Goal: Task Accomplishment & Management: Complete application form

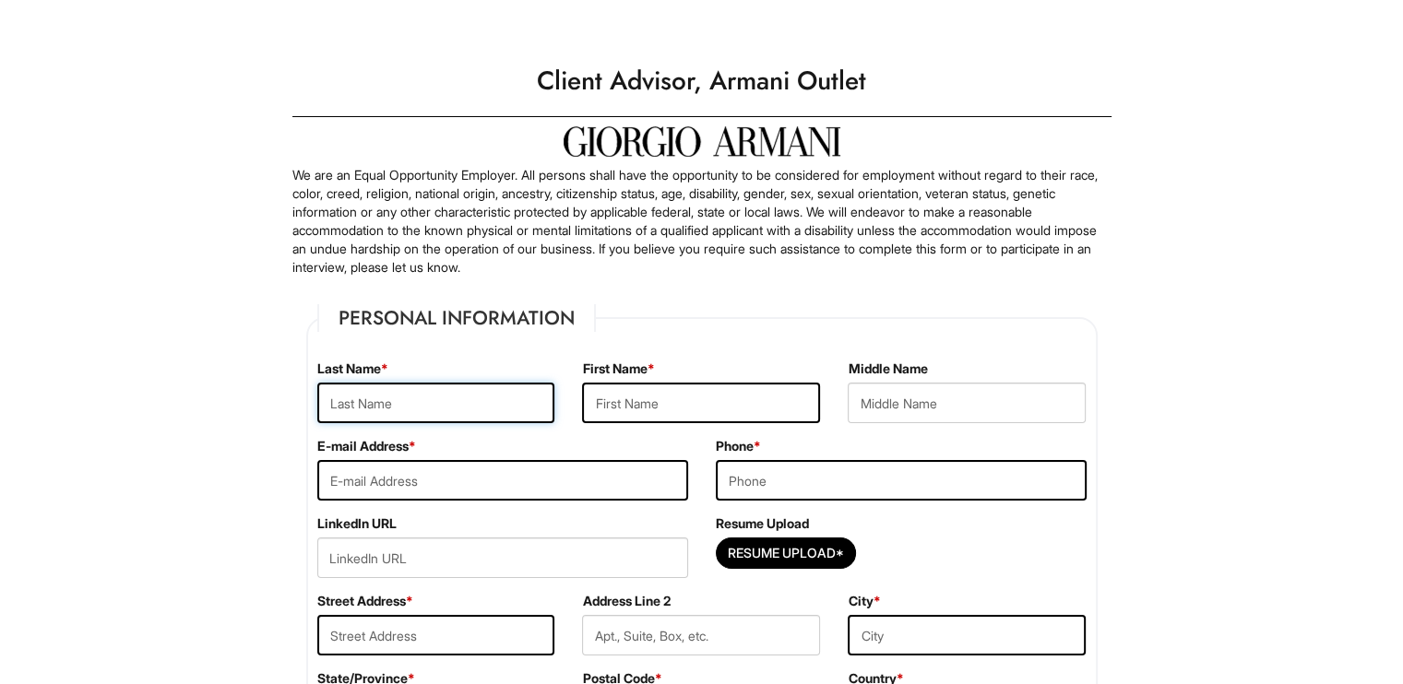
click at [479, 404] on input "text" at bounding box center [436, 403] width 238 height 41
type input "[PERSON_NAME]"
type input "[EMAIL_ADDRESS][DOMAIN_NAME]"
type input "9362070022"
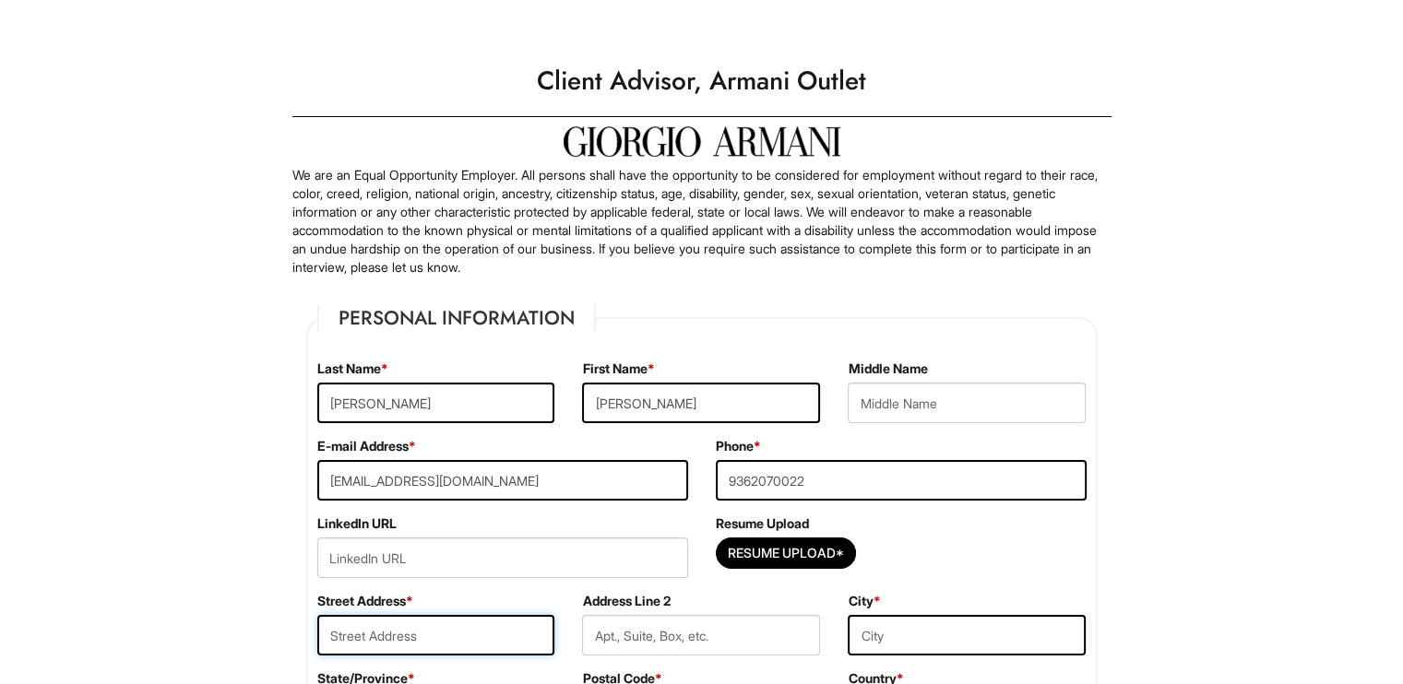
type input "24202 [PERSON_NAME]"
type input "Hockley"
select select "[GEOGRAPHIC_DATA]"
type input "77447"
select select "[GEOGRAPHIC_DATA]"
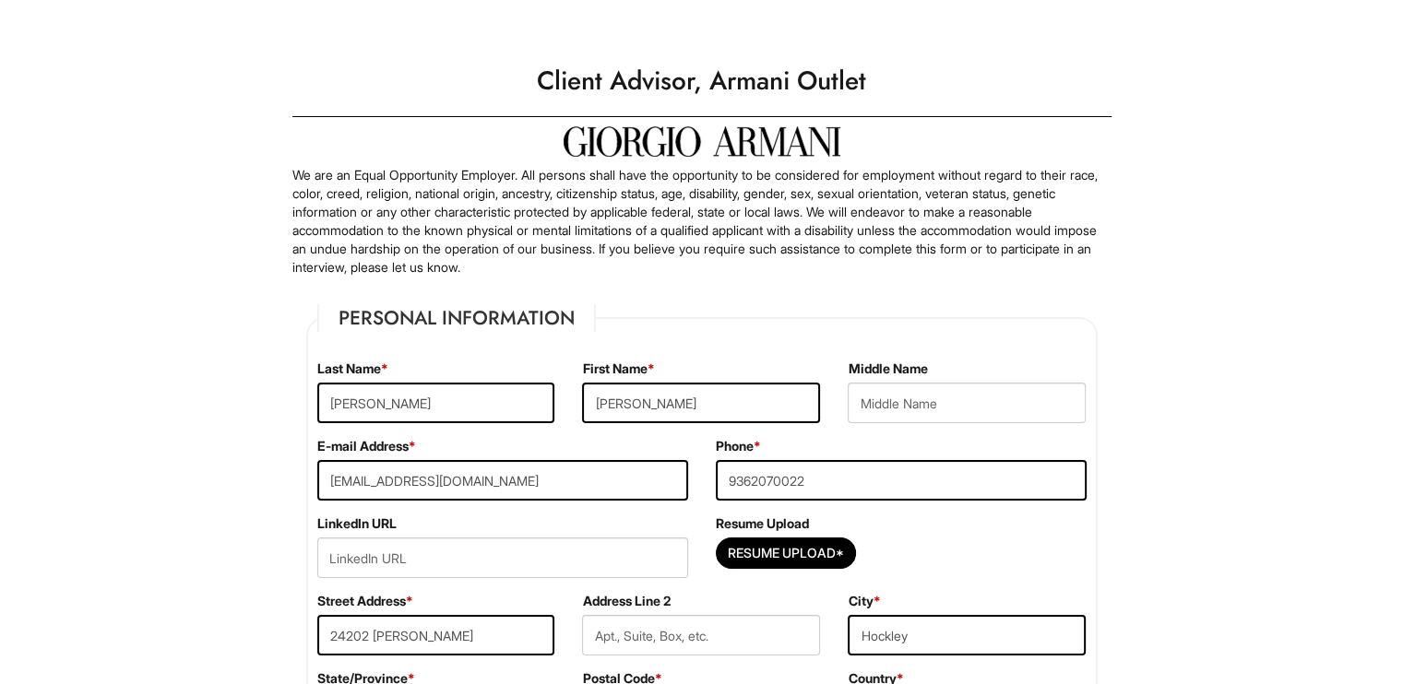
click at [553, 276] on p "We are an Equal Opportunity Employer. All persons shall have the opportunity to…" at bounding box center [701, 221] width 819 height 111
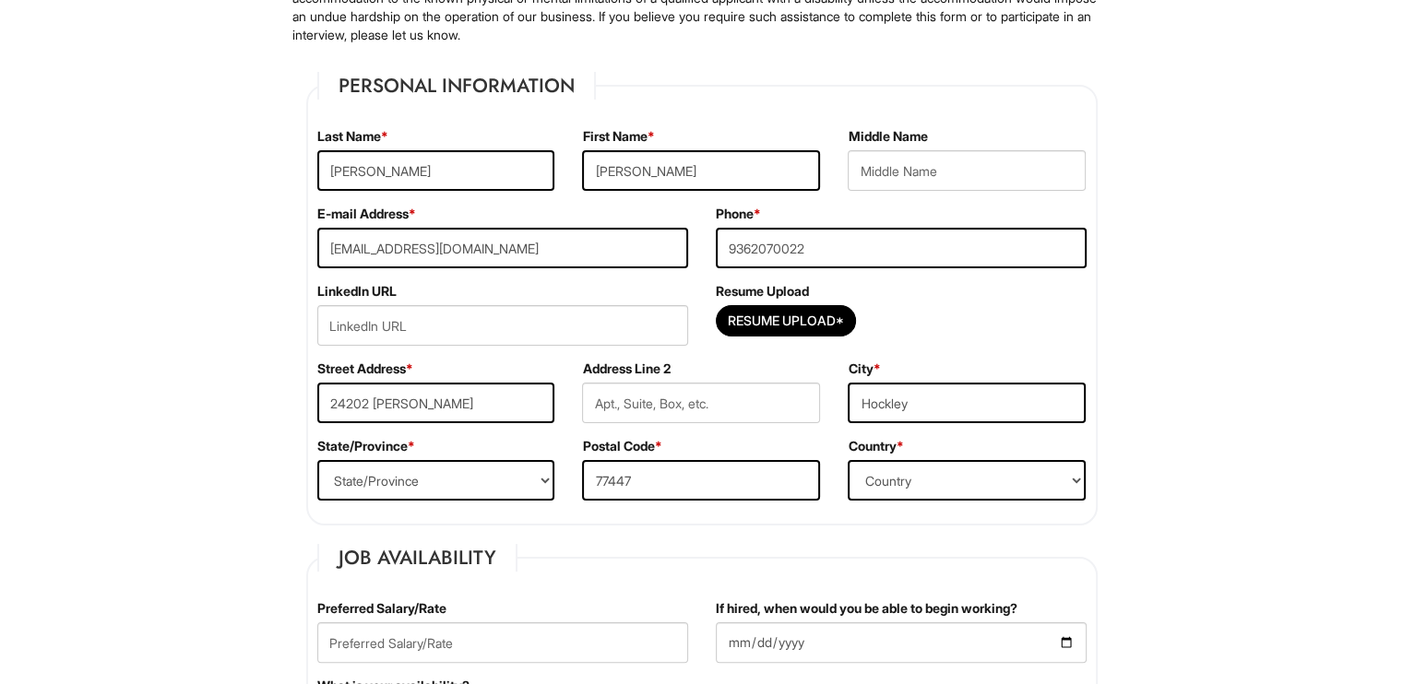
scroll to position [242, 0]
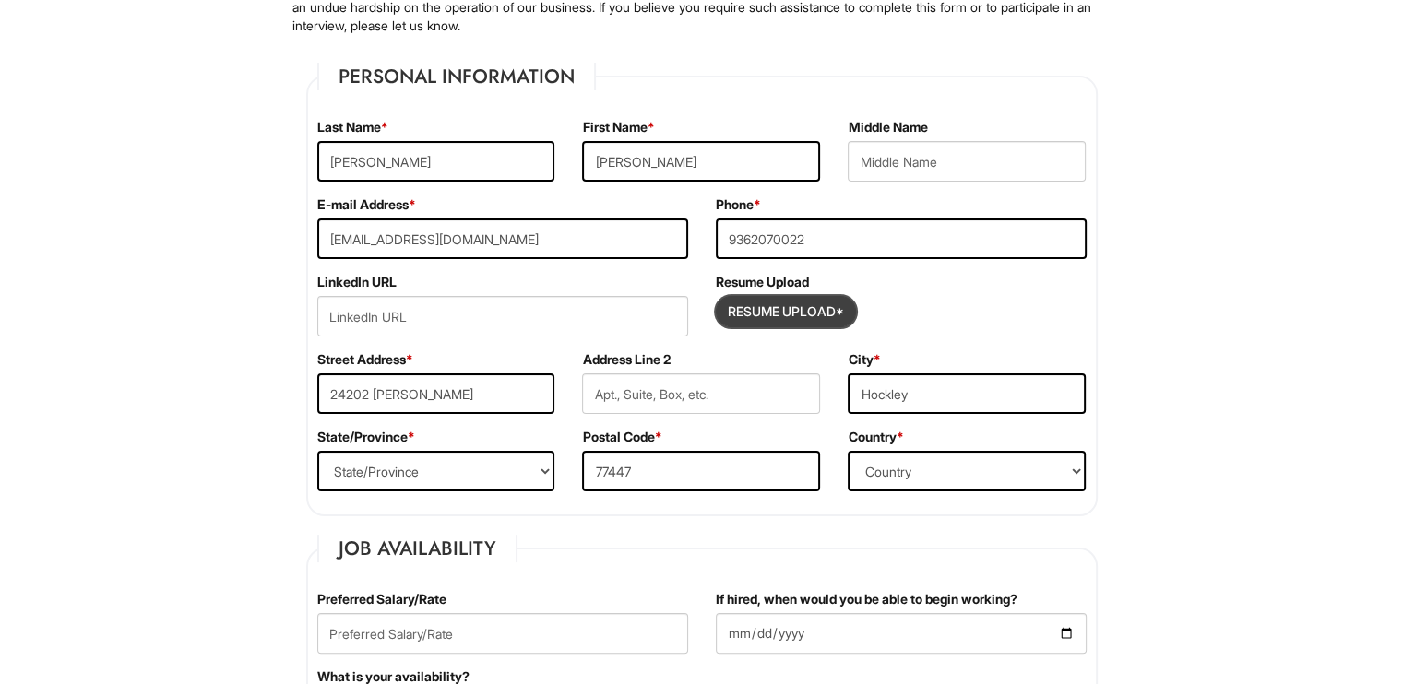
click at [805, 306] on input "Resume Upload*" at bounding box center [786, 312] width 138 height 30
type input "C:\fakepath\Resume 2025.docx"
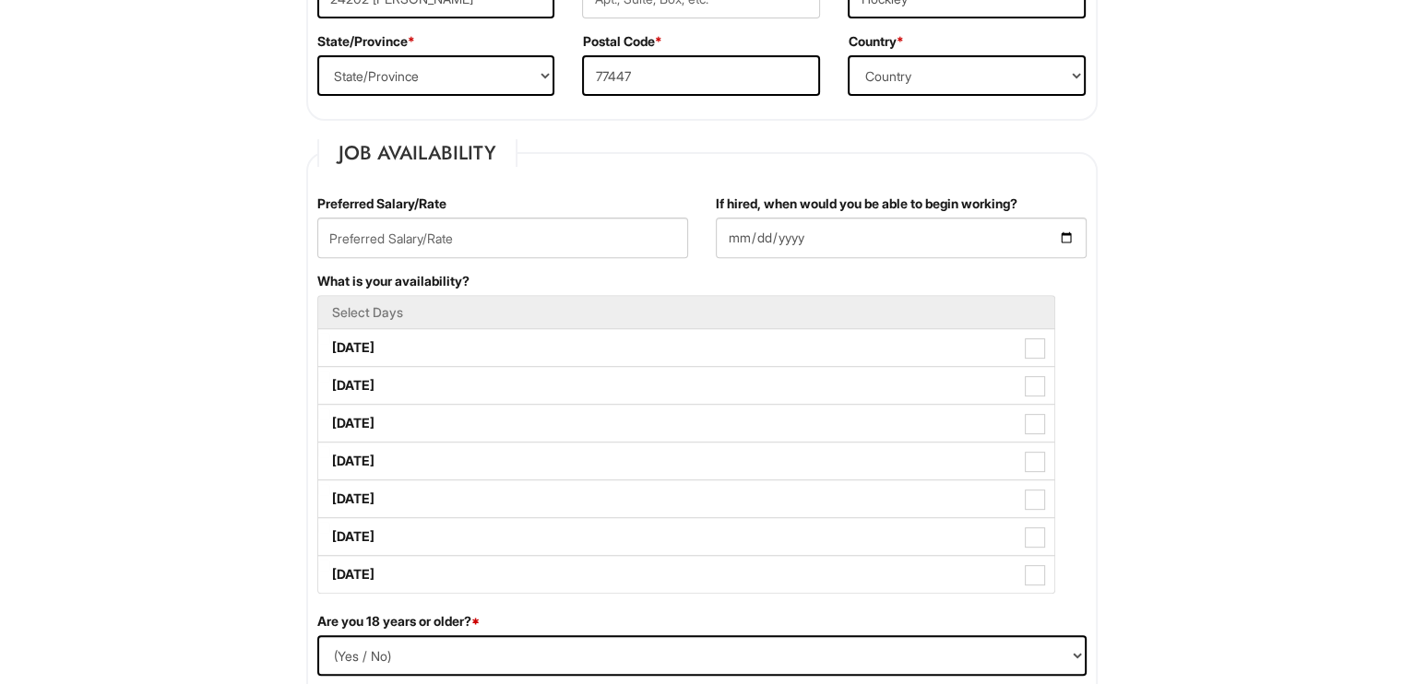
scroll to position [638, 0]
click at [409, 244] on input "text" at bounding box center [502, 237] width 371 height 41
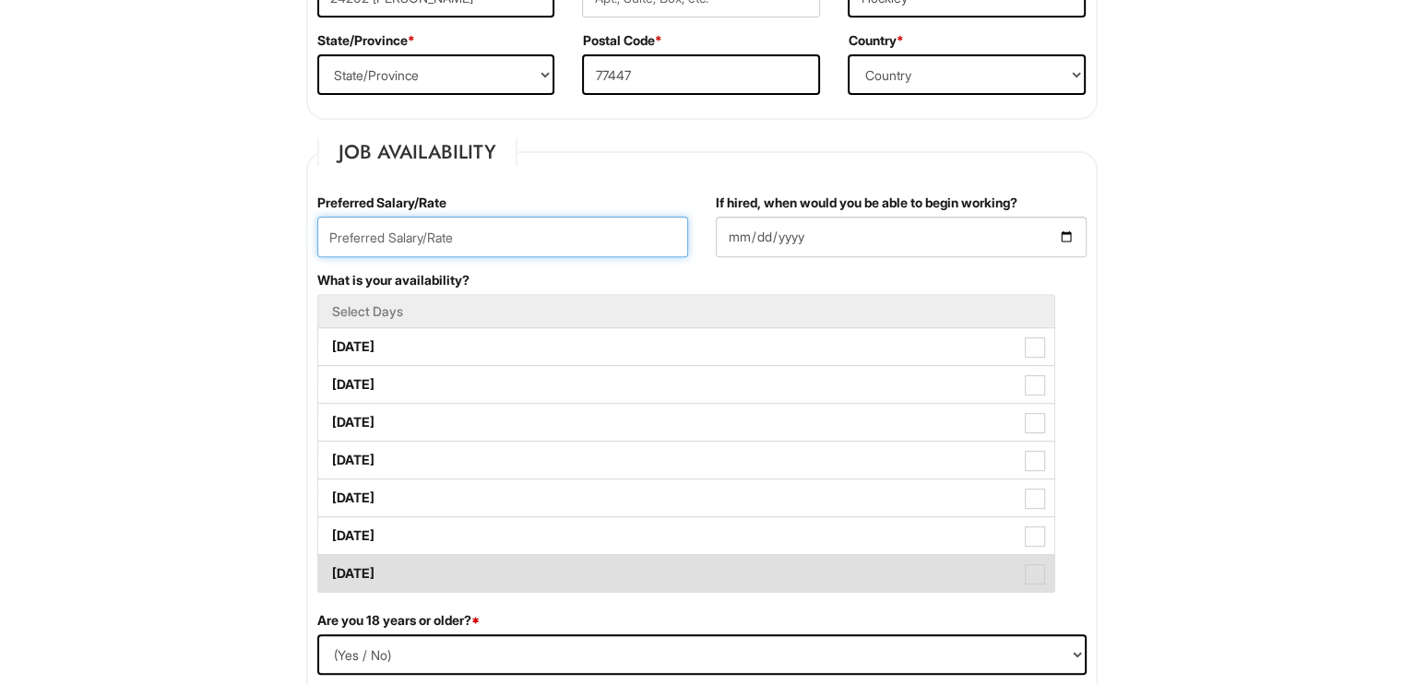
type input "1"
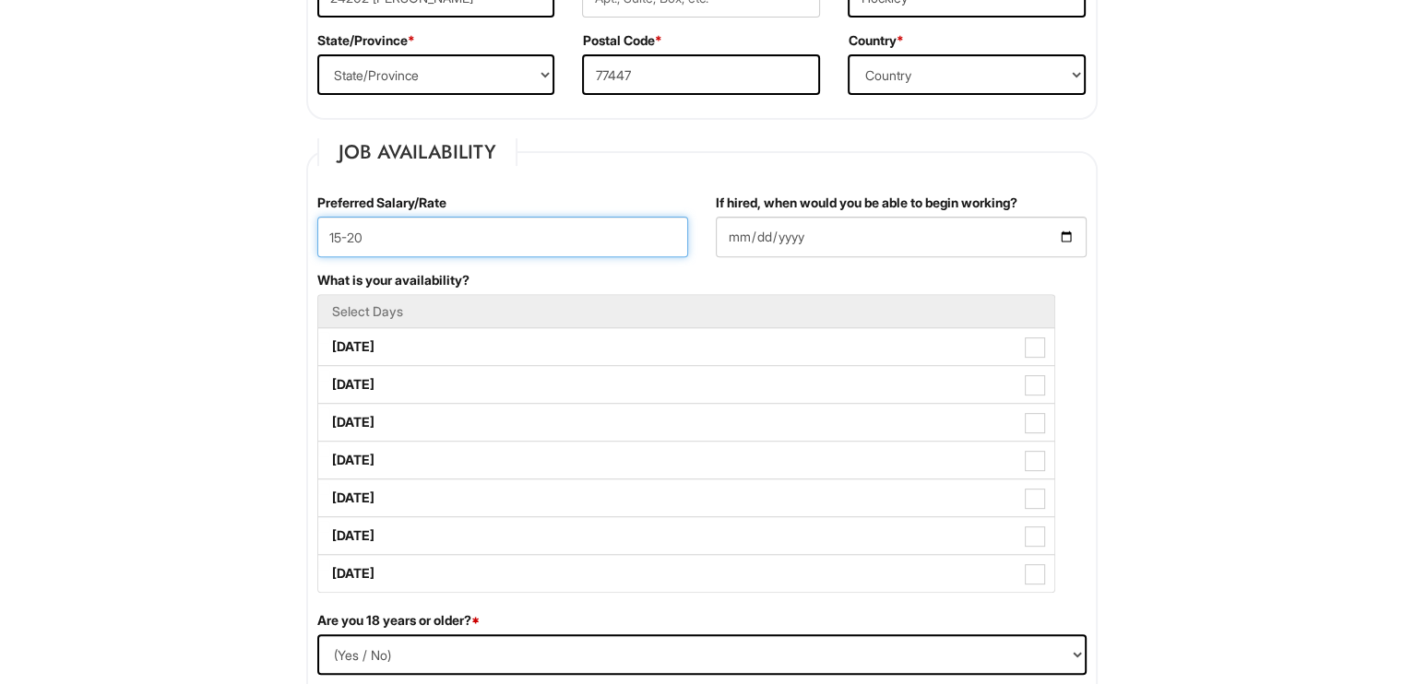
type input "15-20"
click at [852, 213] on div "If hired, when would you be able to begin working?" at bounding box center [901, 226] width 371 height 64
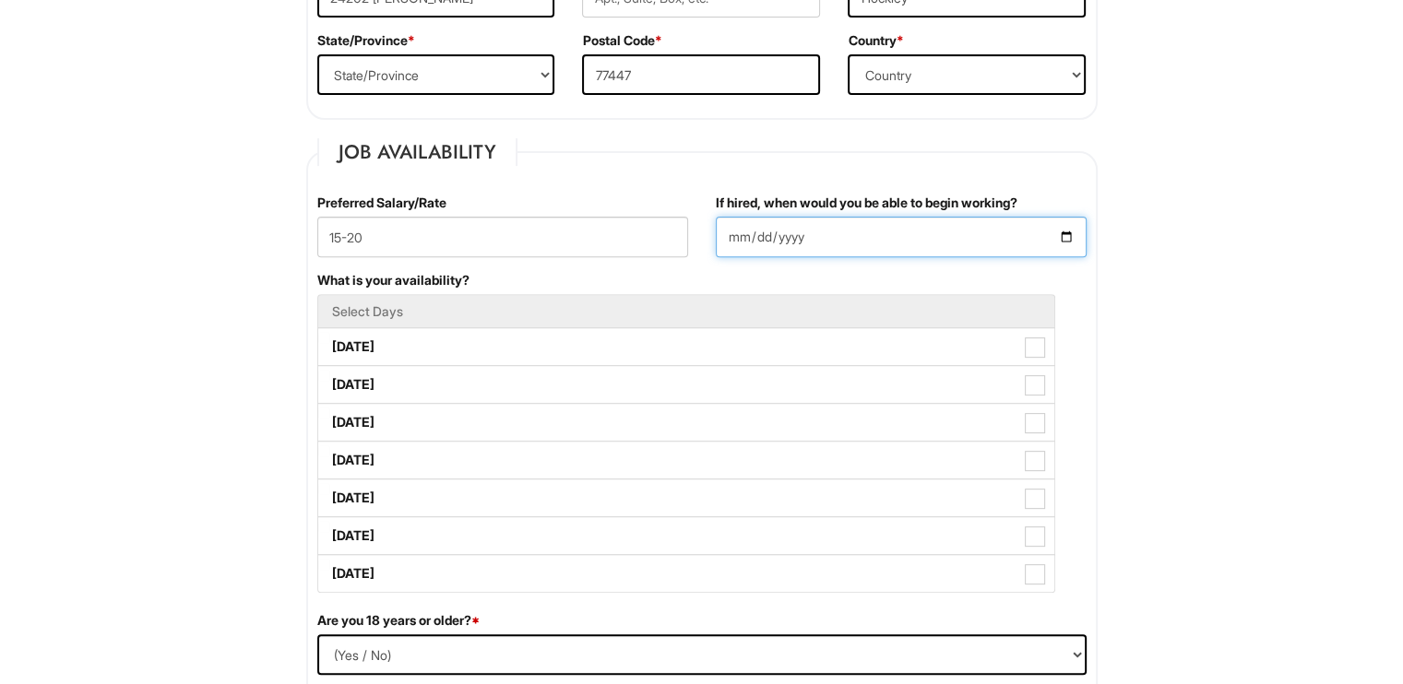
click at [930, 246] on input "If hired, when would you be able to begin working?" at bounding box center [901, 237] width 371 height 41
click at [1087, 243] on div "If hired, when would you be able to begin working?" at bounding box center [901, 232] width 398 height 77
click at [1077, 237] on input "If hired, when would you be able to begin working?" at bounding box center [901, 237] width 371 height 41
click at [1062, 231] on input "If hired, when would you be able to begin working?" at bounding box center [901, 237] width 371 height 41
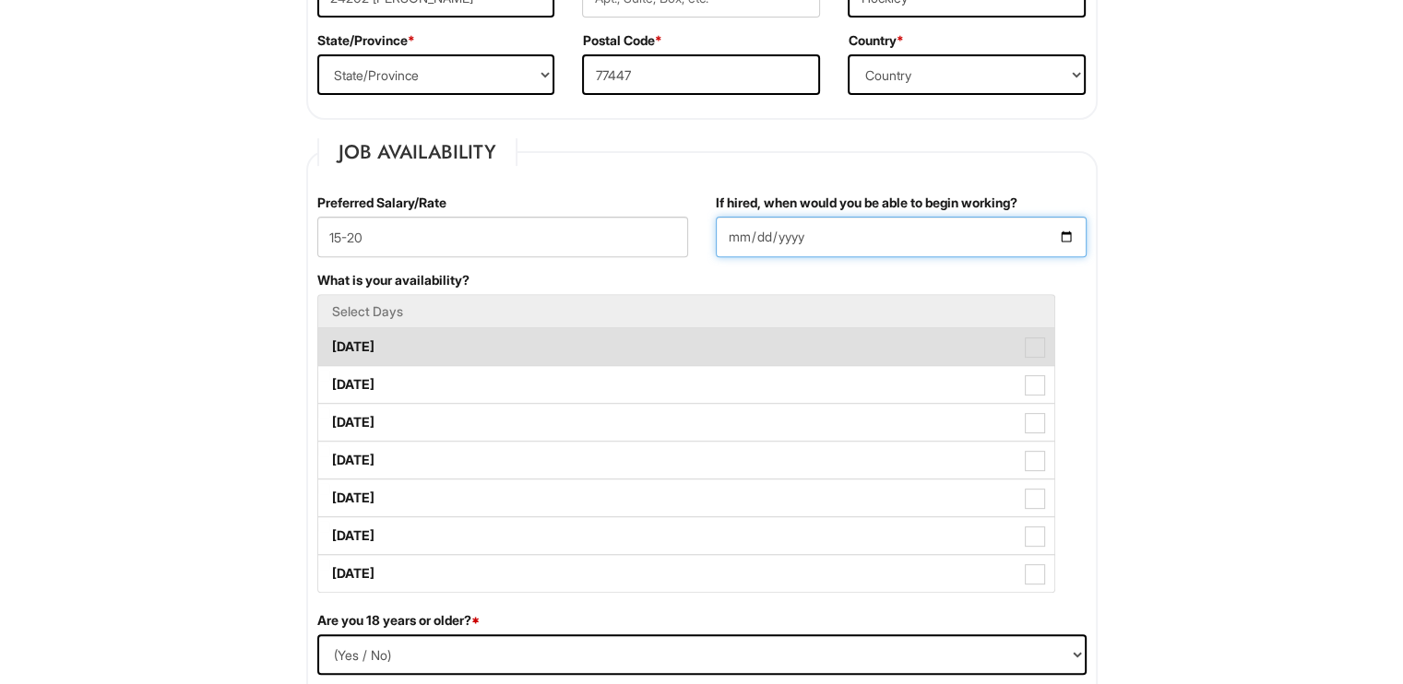
type input "[DATE]"
click at [468, 340] on label "[DATE]" at bounding box center [686, 346] width 736 height 37
click at [330, 340] on Available_Monday "[DATE]" at bounding box center [324, 338] width 12 height 12
checkbox Available_Monday "true"
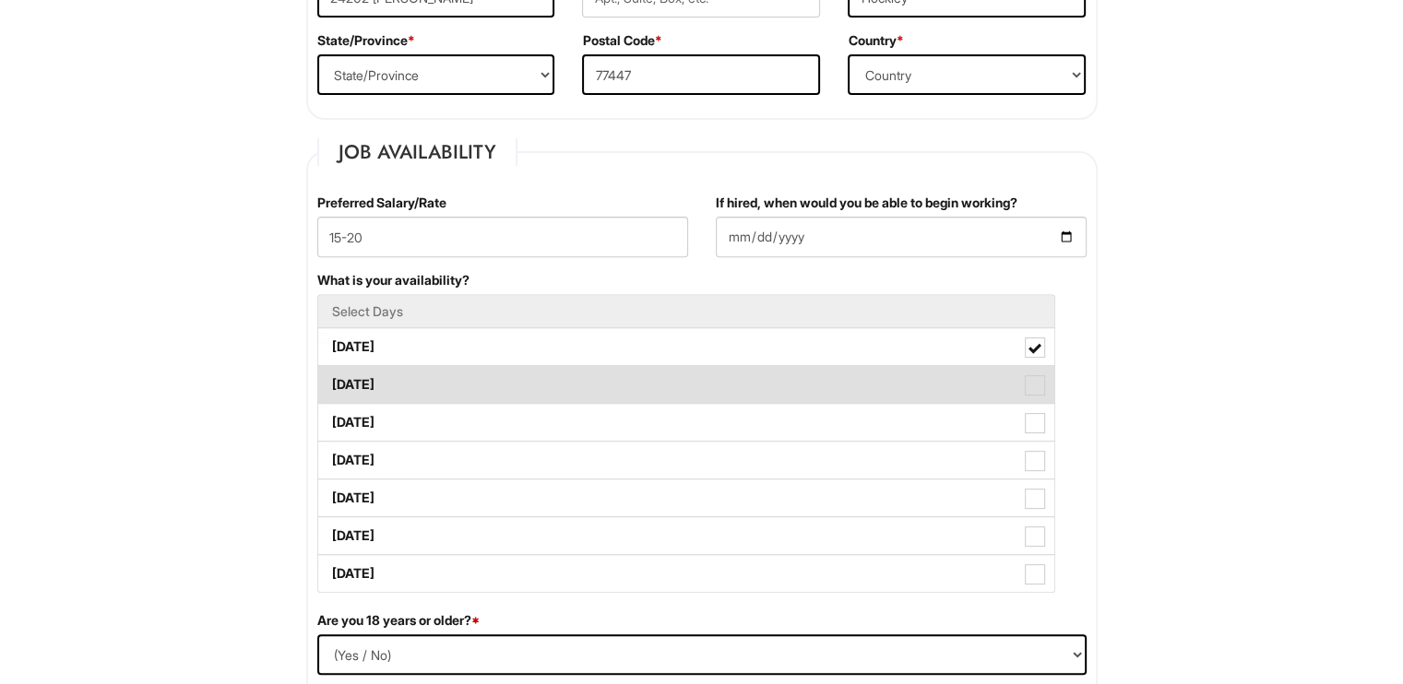
click at [462, 375] on label "[DATE]" at bounding box center [686, 384] width 736 height 37
click at [330, 375] on Available_Tuesday "[DATE]" at bounding box center [324, 376] width 12 height 12
checkbox Available_Tuesday "true"
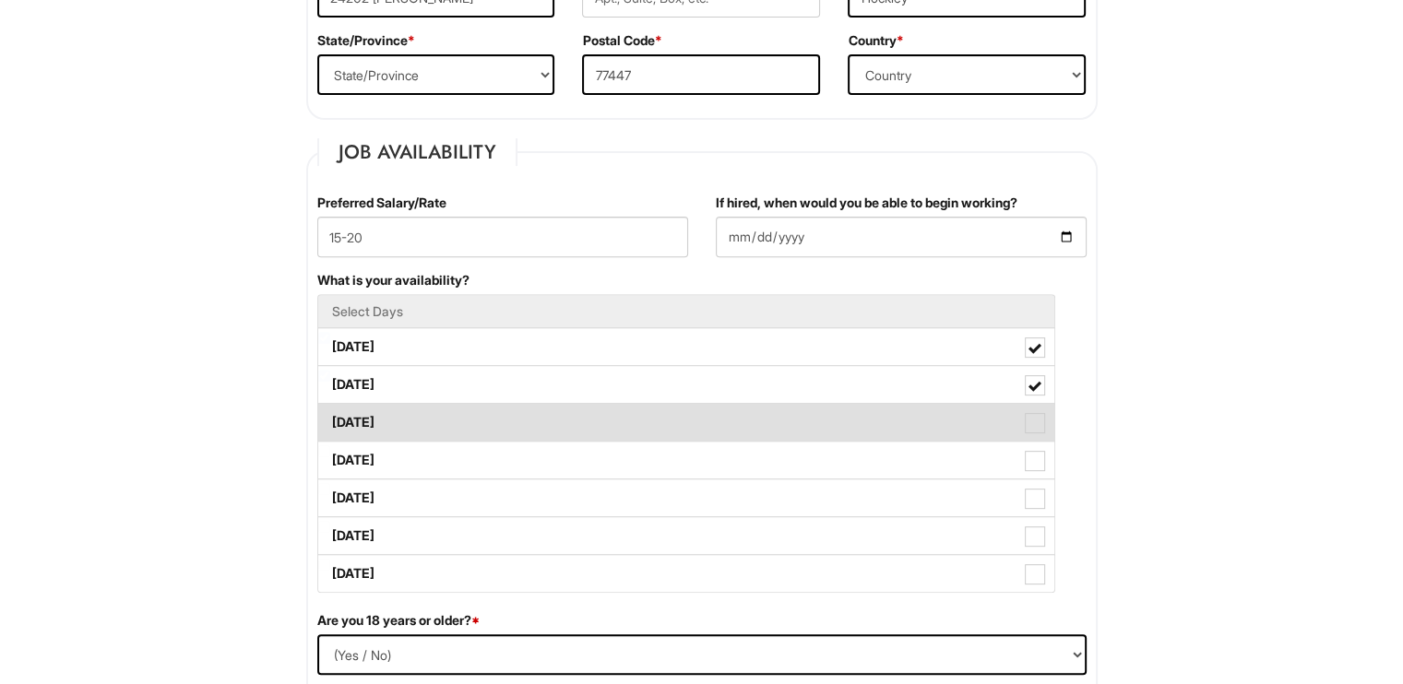
click at [454, 415] on label "[DATE]" at bounding box center [686, 422] width 736 height 37
click at [330, 415] on Available_Wednesday "[DATE]" at bounding box center [324, 414] width 12 height 12
checkbox Available_Wednesday "true"
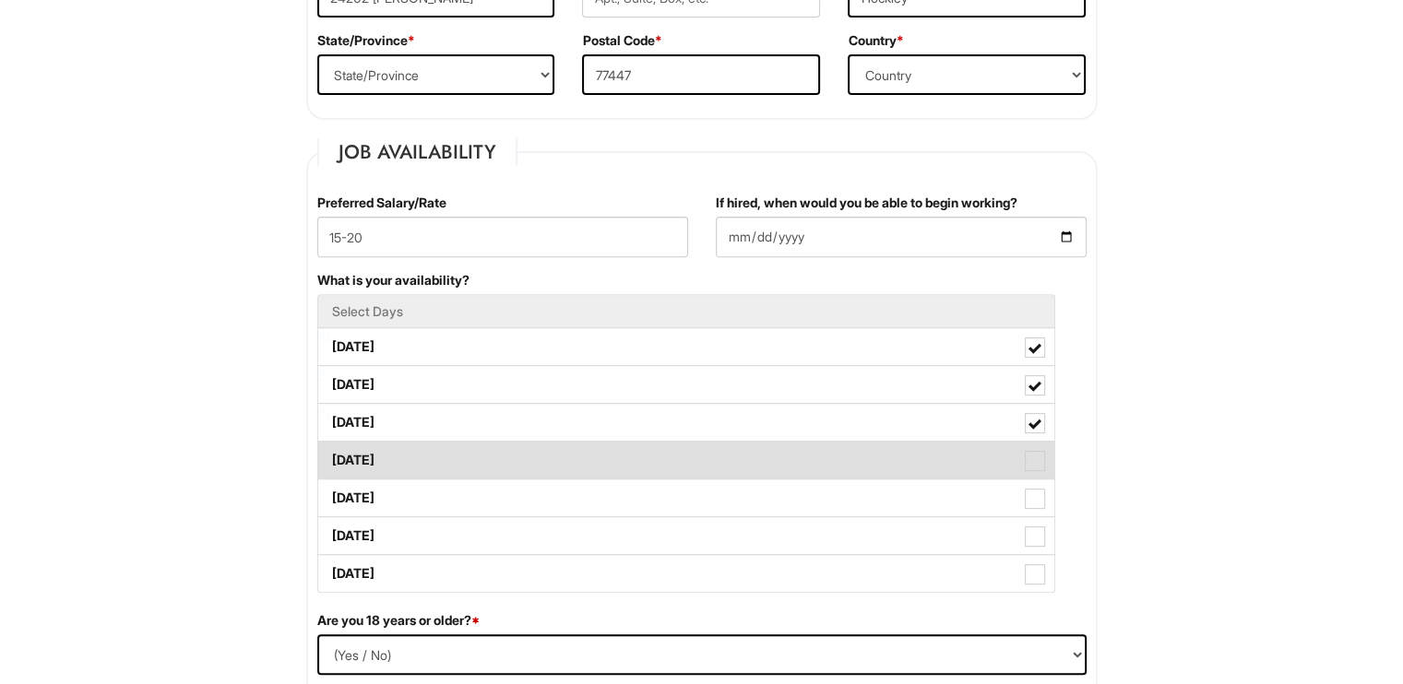
click at [448, 453] on label "[DATE]" at bounding box center [686, 460] width 736 height 37
click at [330, 453] on Available_Thursday "[DATE]" at bounding box center [324, 451] width 12 height 12
checkbox Available_Thursday "true"
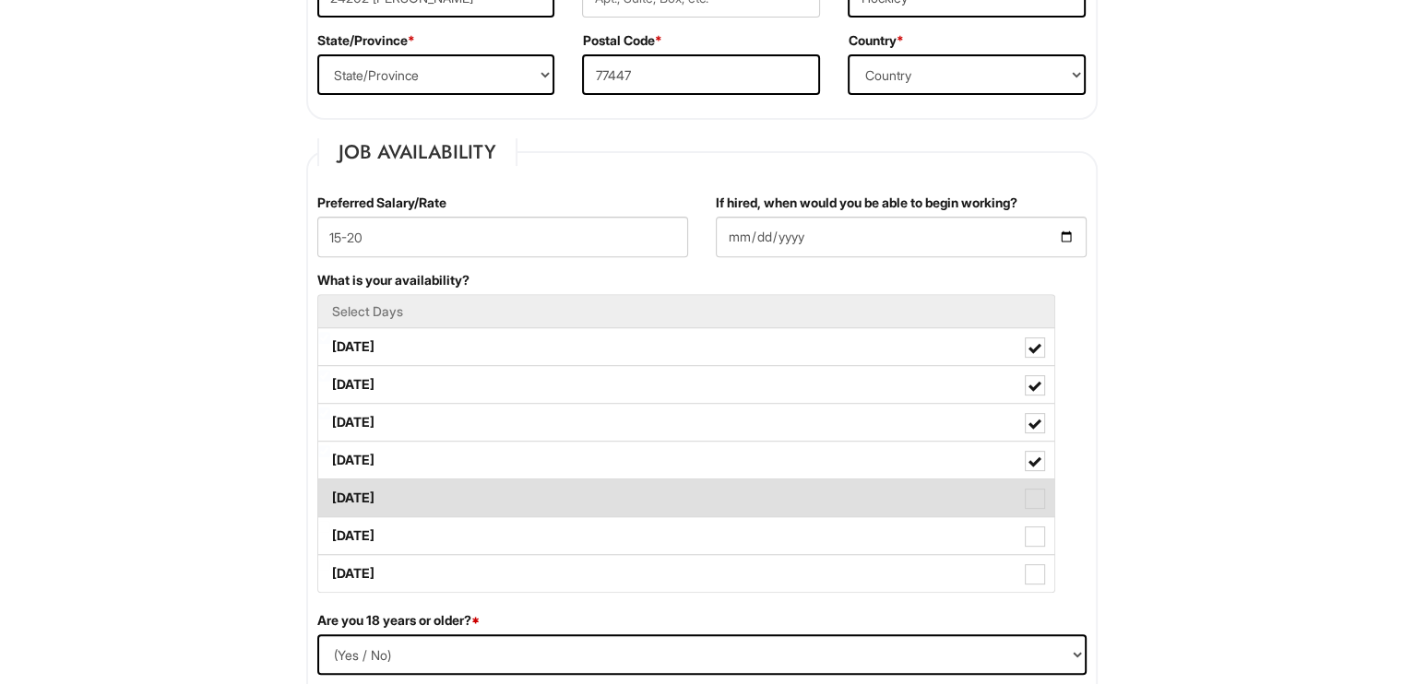
click at [445, 489] on label "[DATE]" at bounding box center [686, 498] width 736 height 37
click at [330, 489] on Available_Friday "[DATE]" at bounding box center [324, 489] width 12 height 12
checkbox Available_Friday "true"
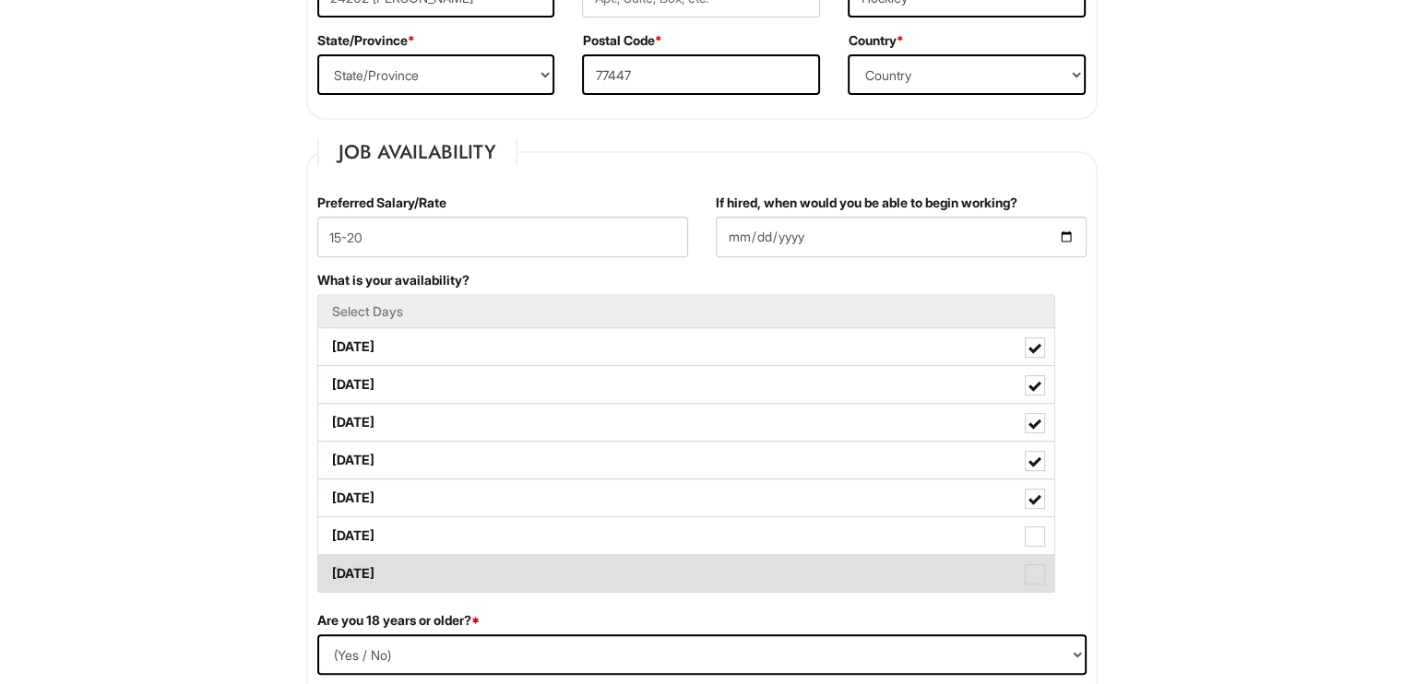
click at [444, 555] on label "[DATE]" at bounding box center [686, 573] width 736 height 37
click at [330, 559] on Available_Sunday "[DATE]" at bounding box center [324, 565] width 12 height 12
checkbox Available_Sunday "true"
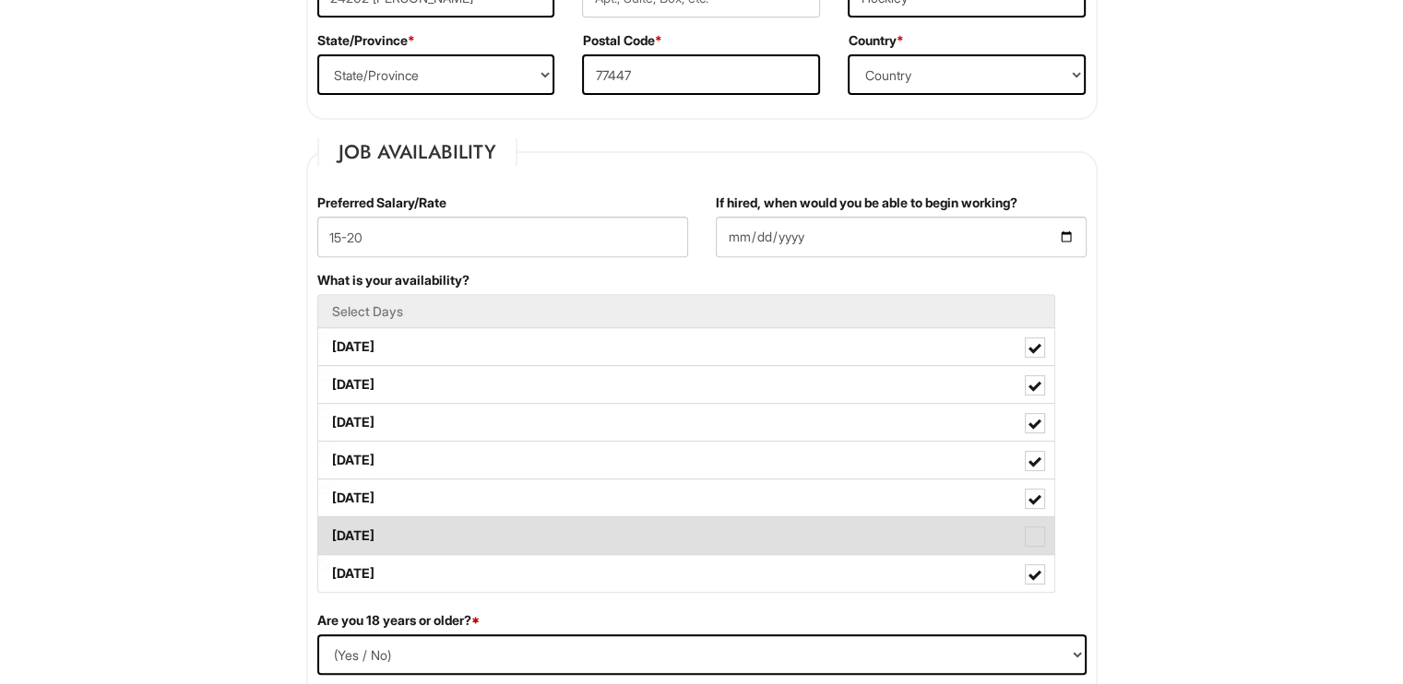
click at [449, 544] on label "[DATE]" at bounding box center [686, 535] width 736 height 37
click at [330, 533] on Available_Saturday "[DATE]" at bounding box center [324, 527] width 12 height 12
checkbox Available_Saturday "true"
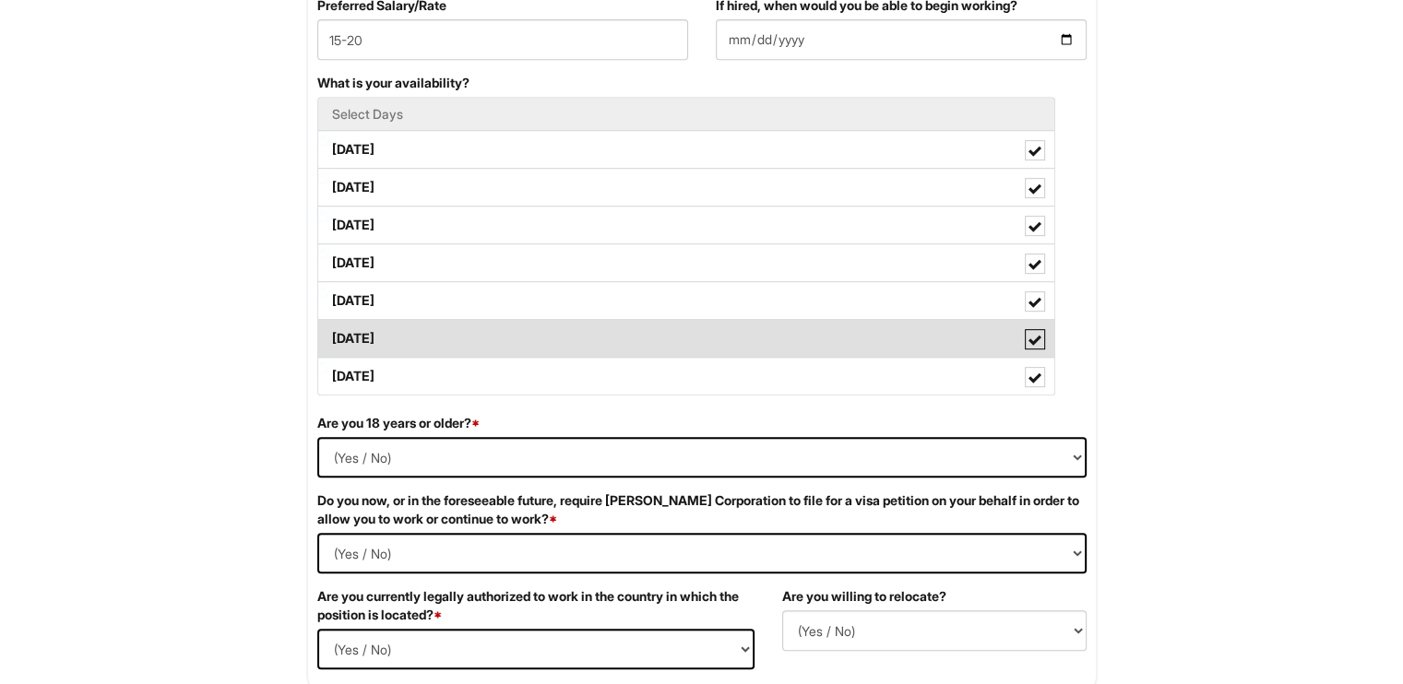
scroll to position [839, 0]
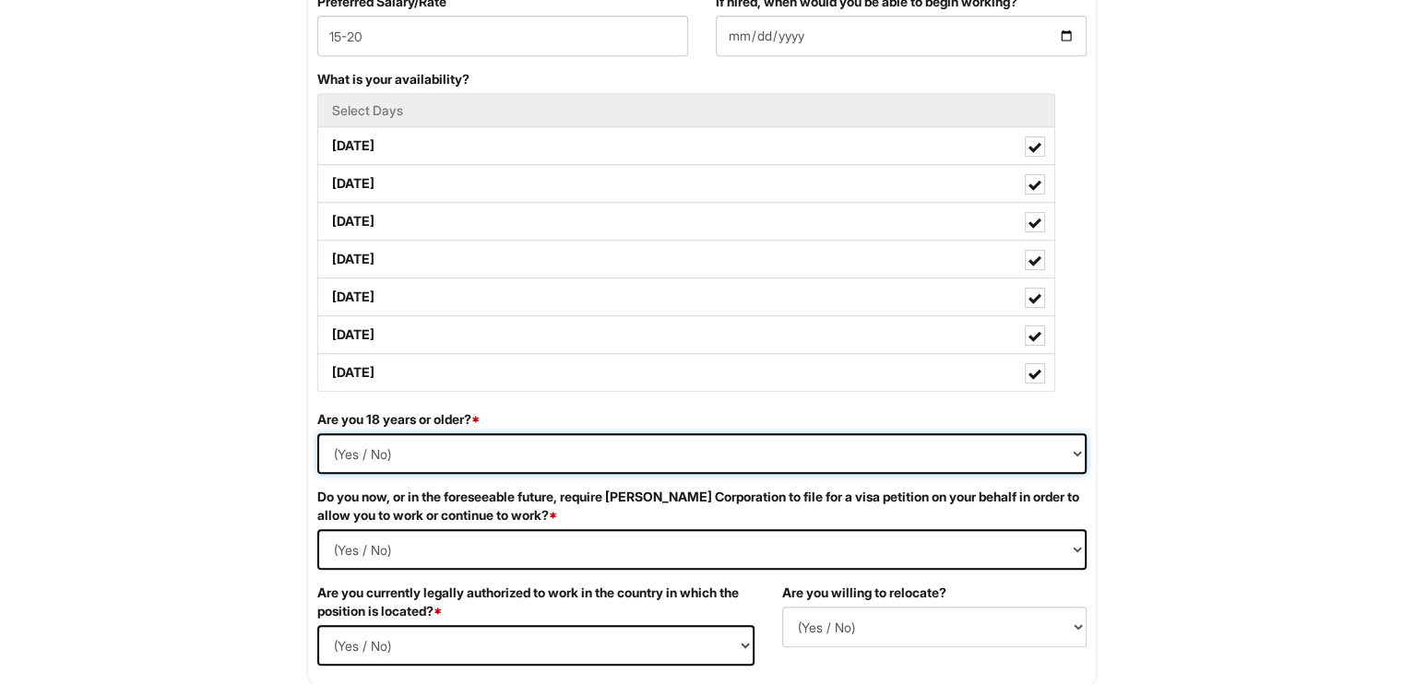
click at [432, 437] on select "(Yes / No) Yes No" at bounding box center [701, 453] width 769 height 41
select select "Yes"
click at [317, 433] on select "(Yes / No) Yes No" at bounding box center [701, 453] width 769 height 41
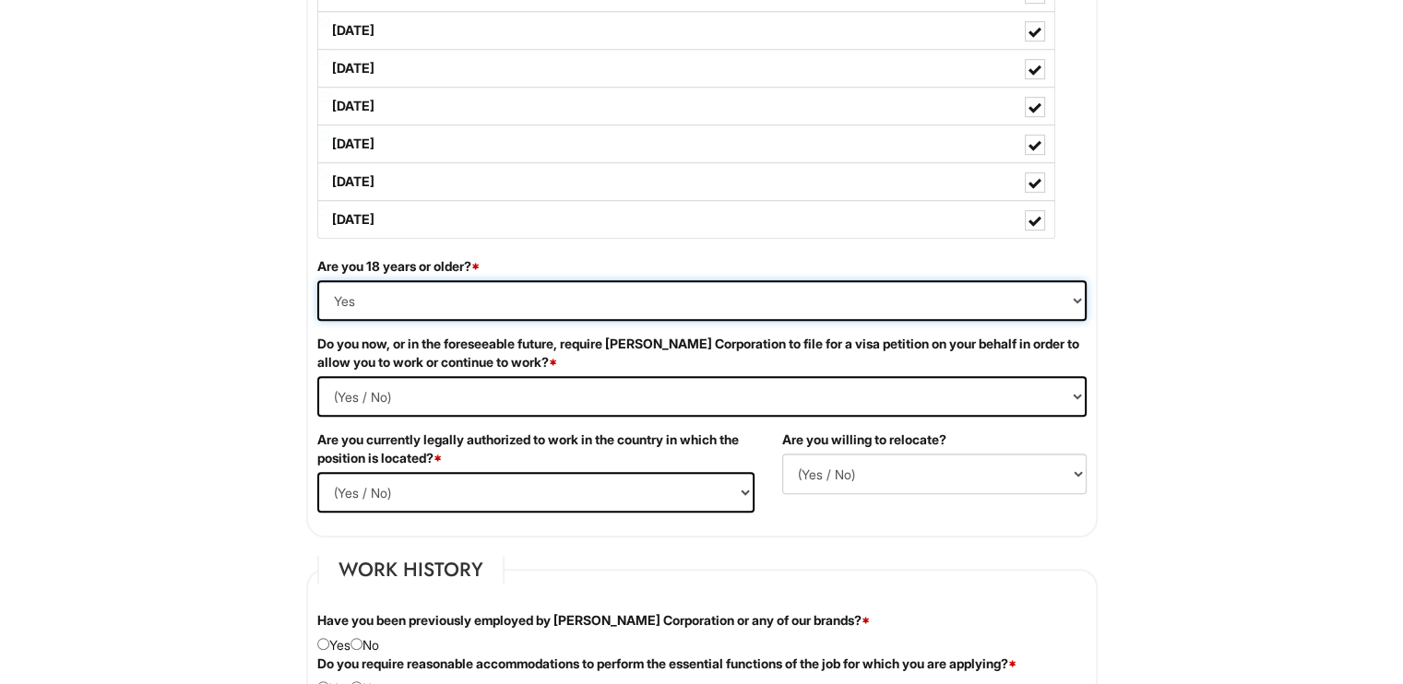
scroll to position [994, 0]
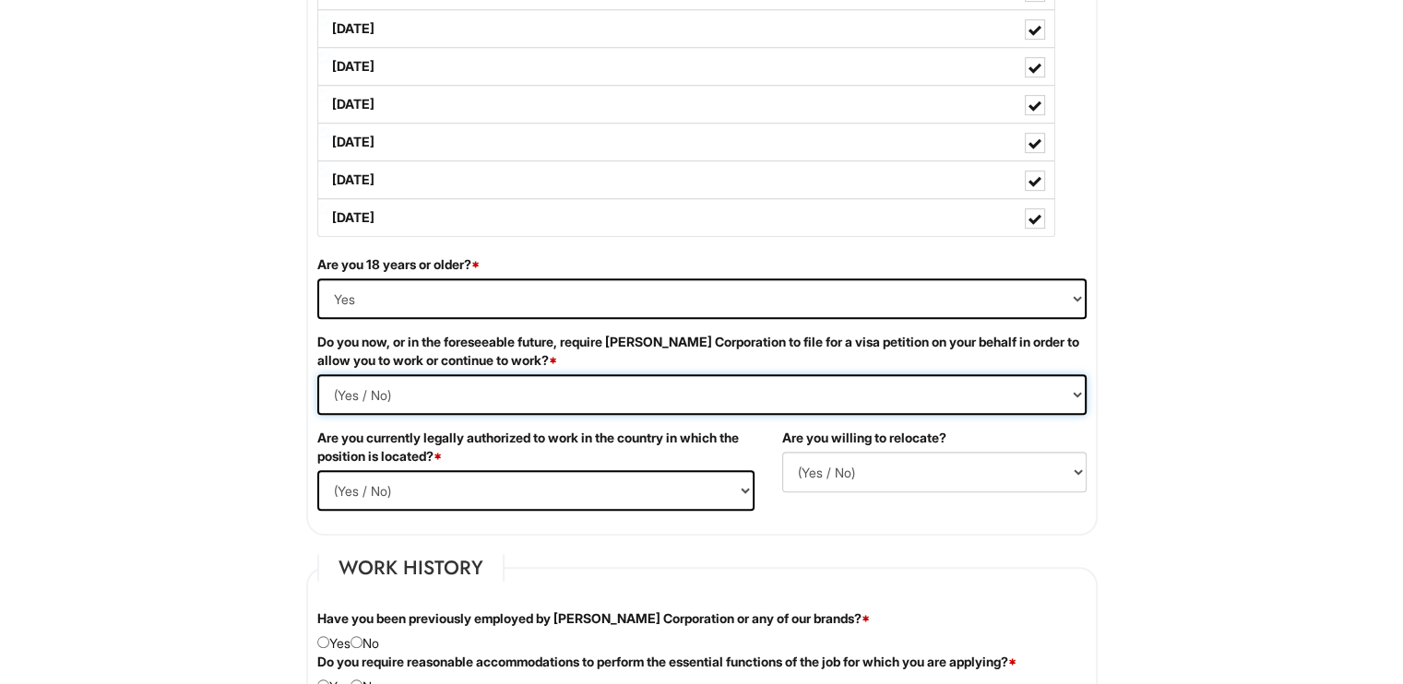
click at [397, 387] on Required "(Yes / No) Yes No" at bounding box center [701, 394] width 769 height 41
select Required "No"
click at [317, 374] on Required "(Yes / No) Yes No" at bounding box center [701, 394] width 769 height 41
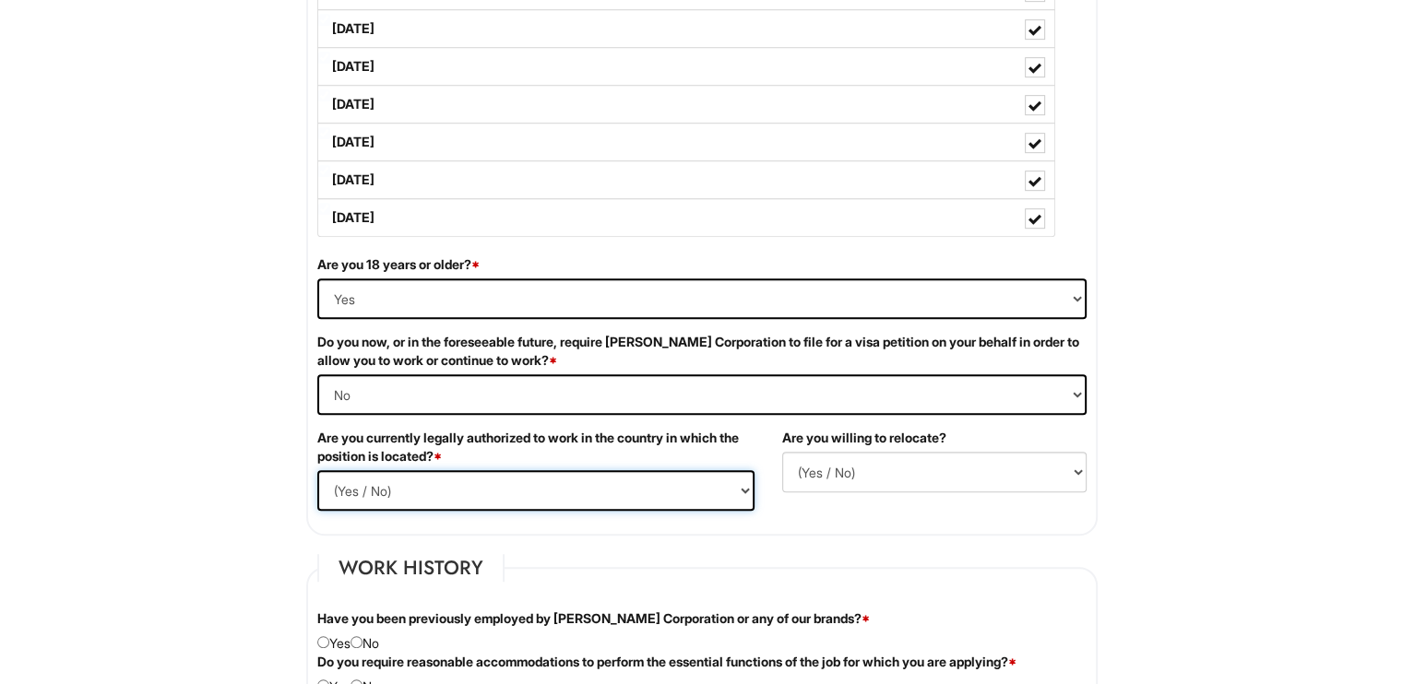
click at [409, 486] on select "(Yes / No) Yes No" at bounding box center [535, 490] width 437 height 41
select select "Yes"
click at [317, 470] on select "(Yes / No) Yes No" at bounding box center [535, 490] width 437 height 41
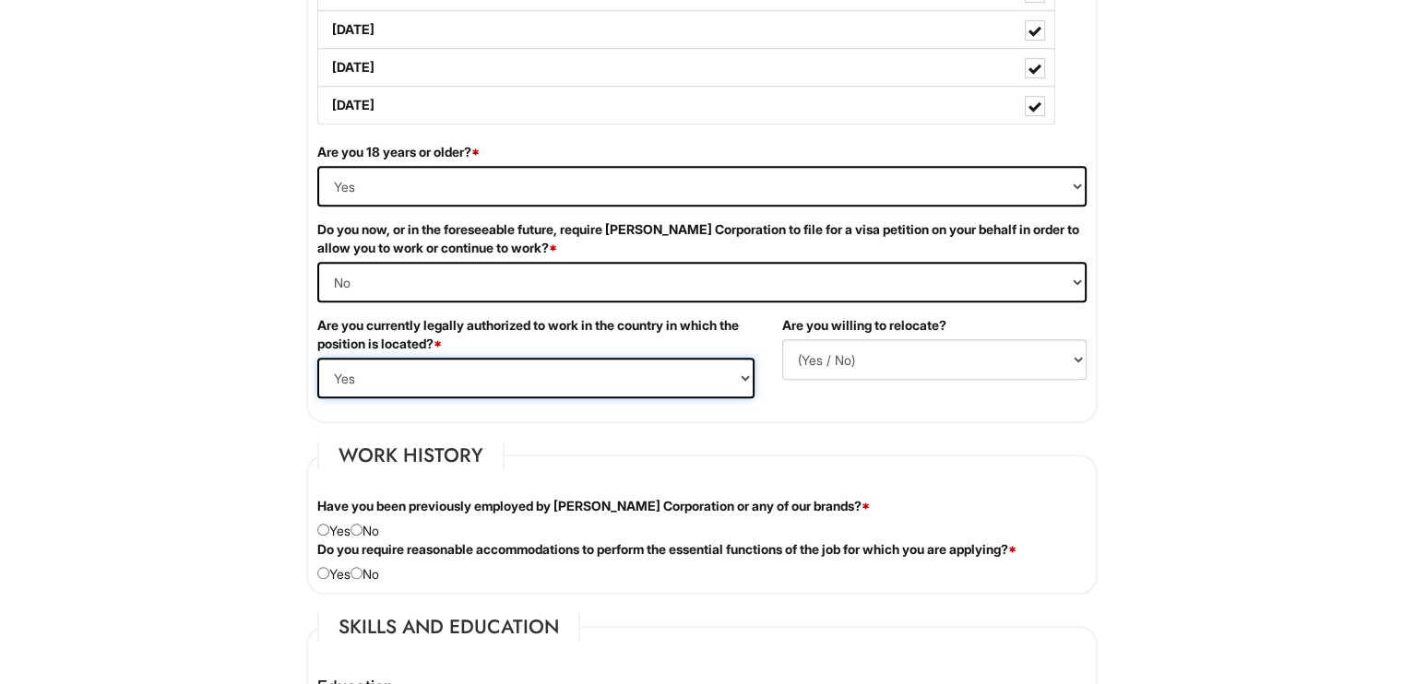
scroll to position [1108, 0]
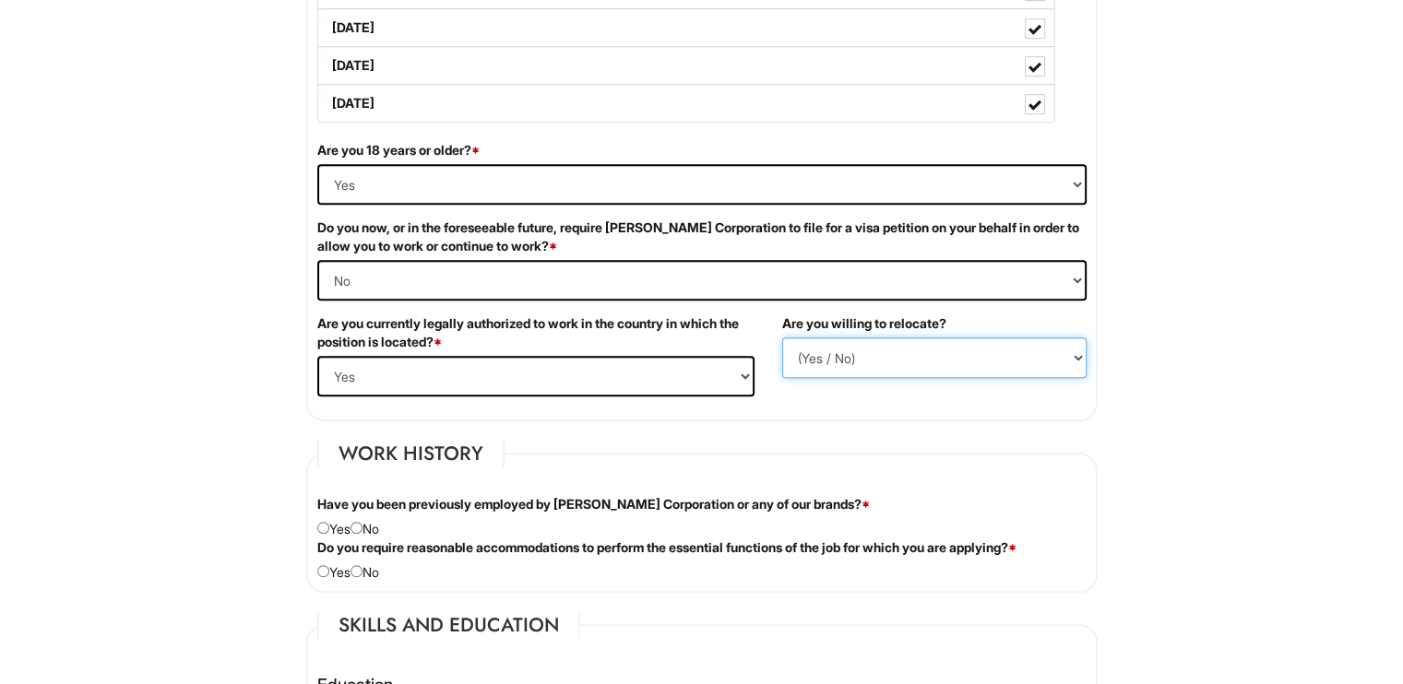
click at [875, 367] on select "(Yes / No) No Yes" at bounding box center [934, 358] width 304 height 41
select select "N"
click at [782, 338] on select "(Yes / No) No Yes" at bounding box center [934, 358] width 304 height 41
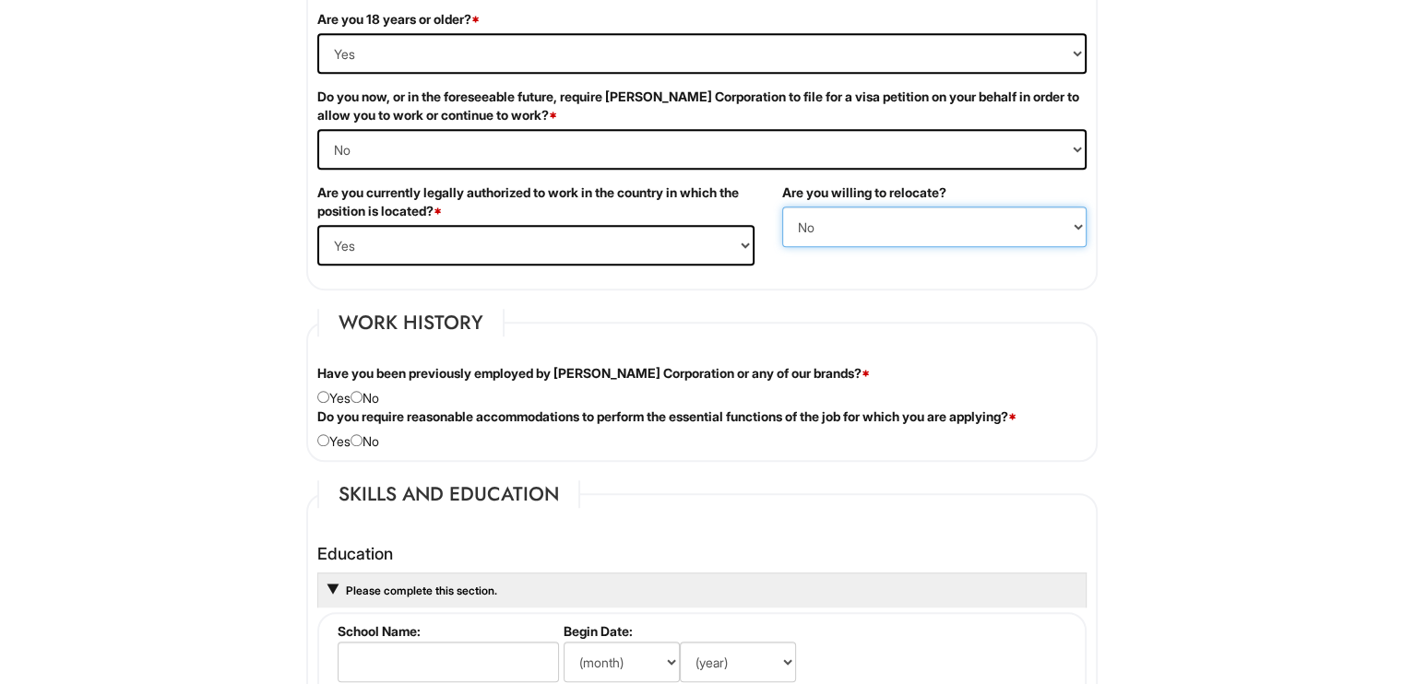
scroll to position [1242, 0]
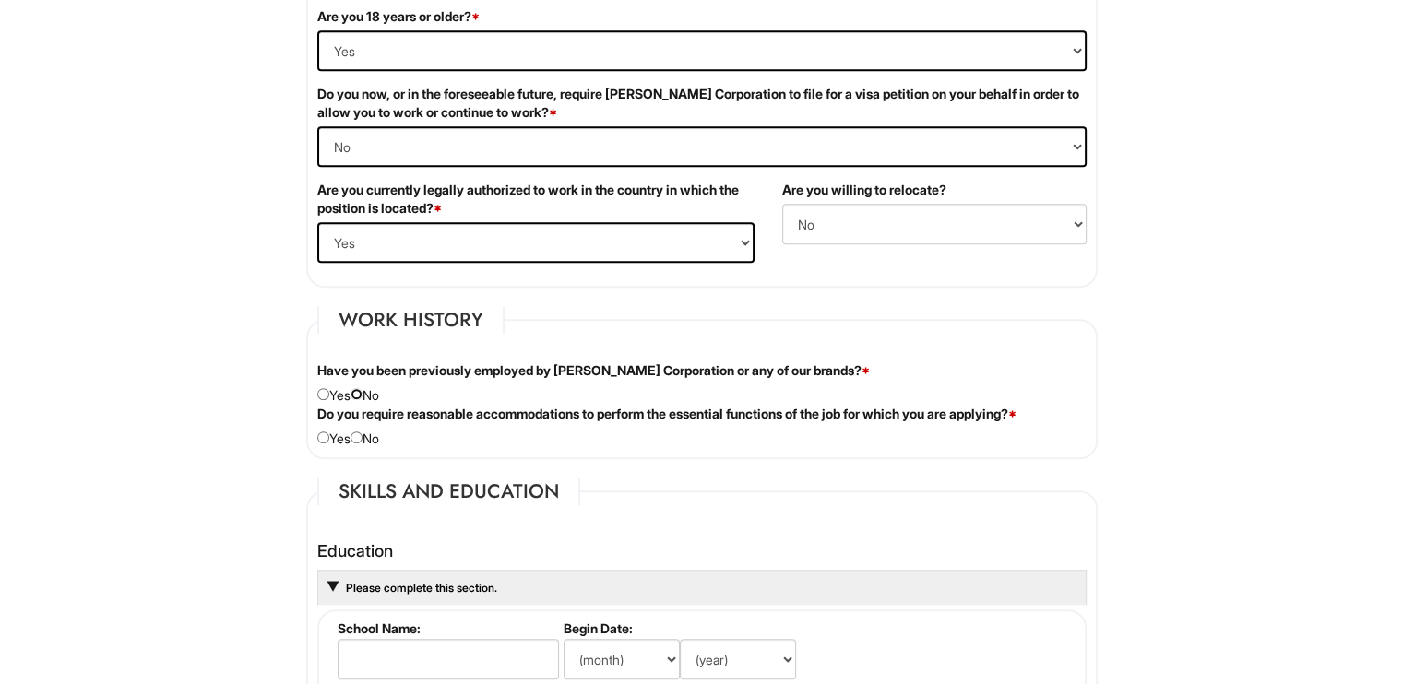
click at [361, 391] on input "radio" at bounding box center [356, 394] width 12 height 12
radio input "true"
click at [365, 426] on div "Do you require reasonable accommodations to perform the essential functions of …" at bounding box center [701, 426] width 797 height 43
click at [373, 433] on div "Do you require reasonable accommodations to perform the essential functions of …" at bounding box center [701, 426] width 797 height 43
click at [357, 435] on input "radio" at bounding box center [356, 438] width 12 height 12
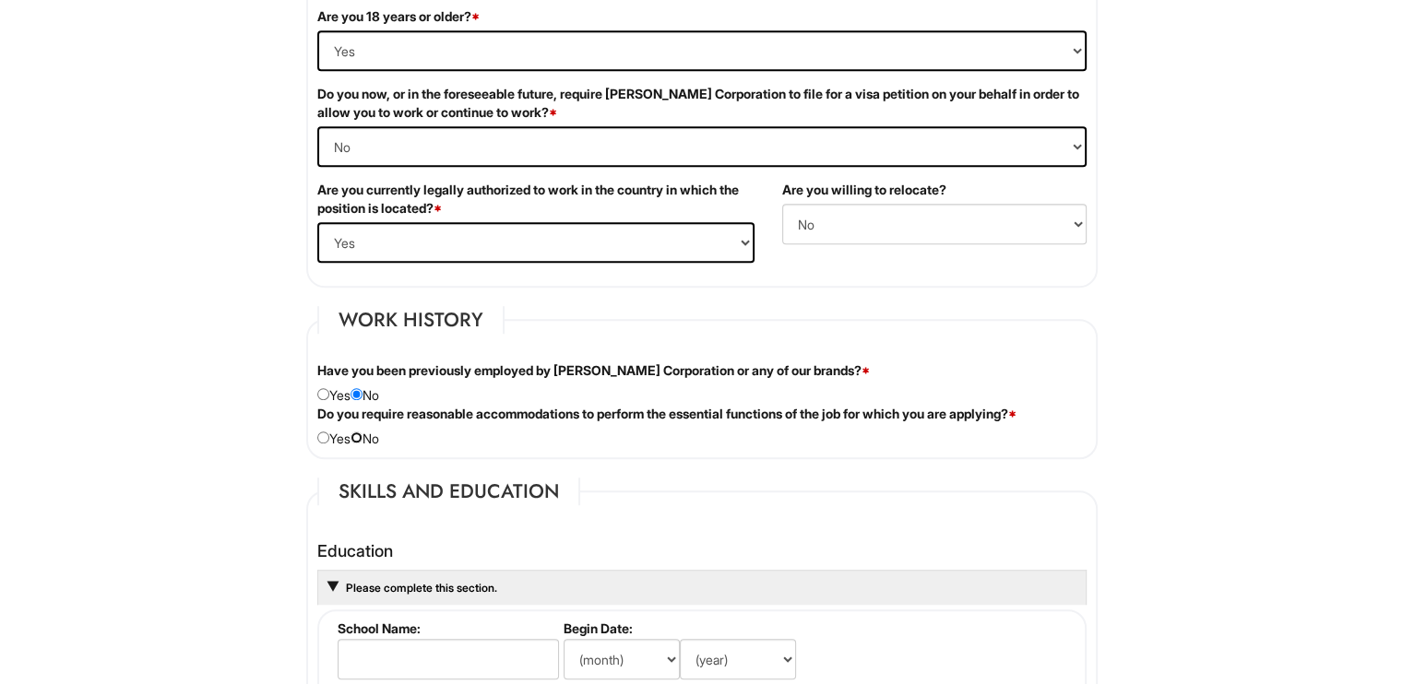
radio input "true"
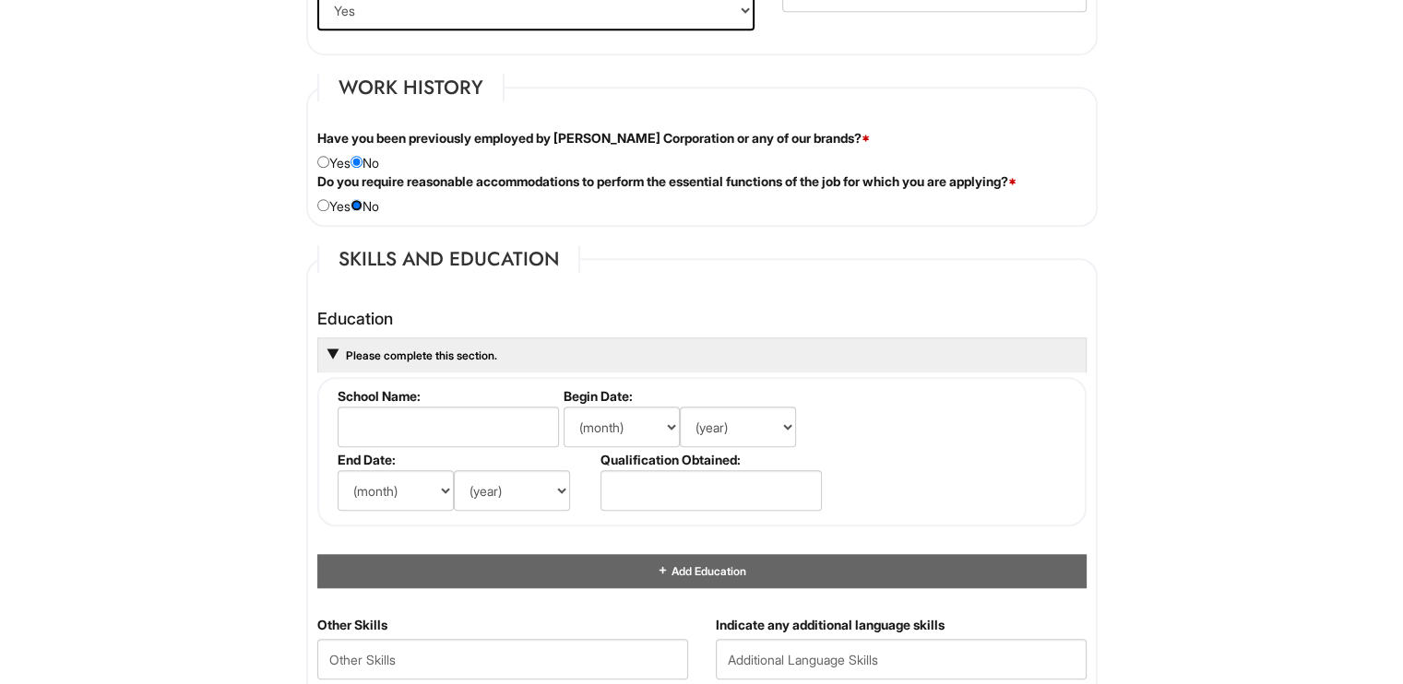
scroll to position [1478, 0]
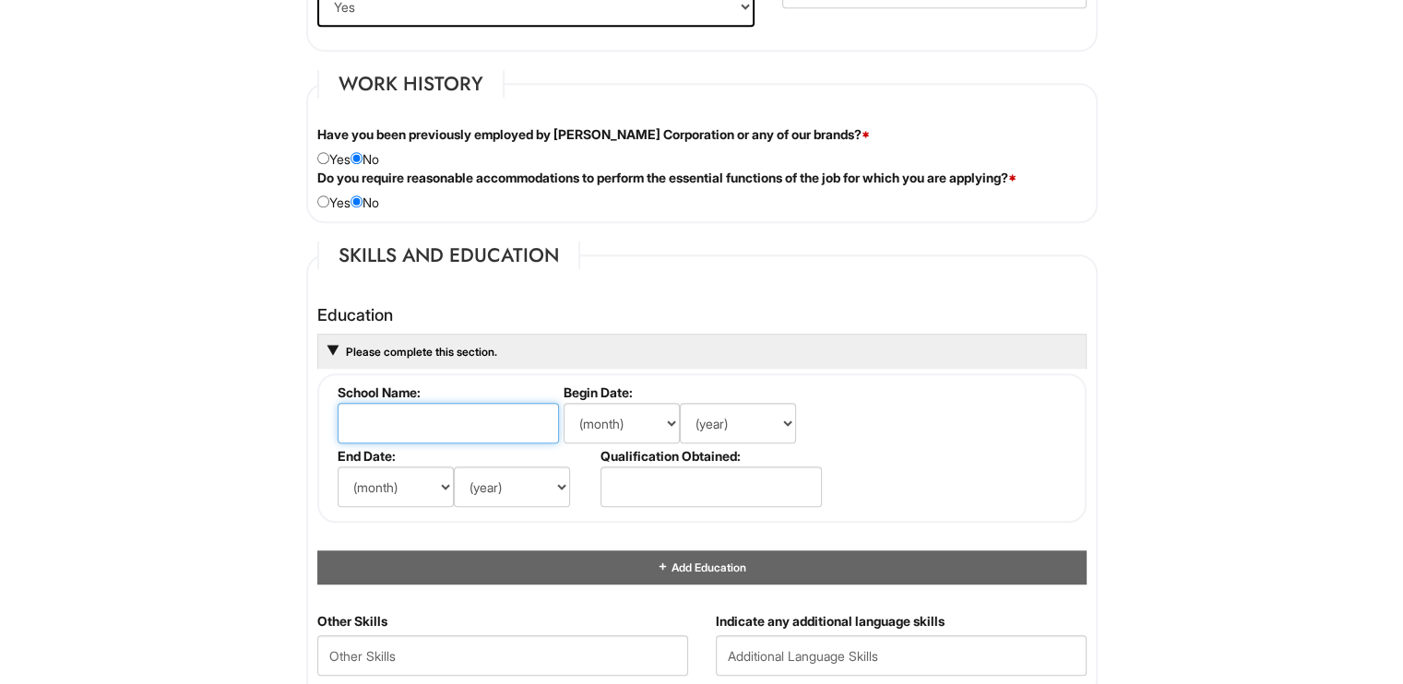
click at [373, 419] on input "text" at bounding box center [448, 423] width 221 height 41
type input "[PERSON_NAME][GEOGRAPHIC_DATA]"
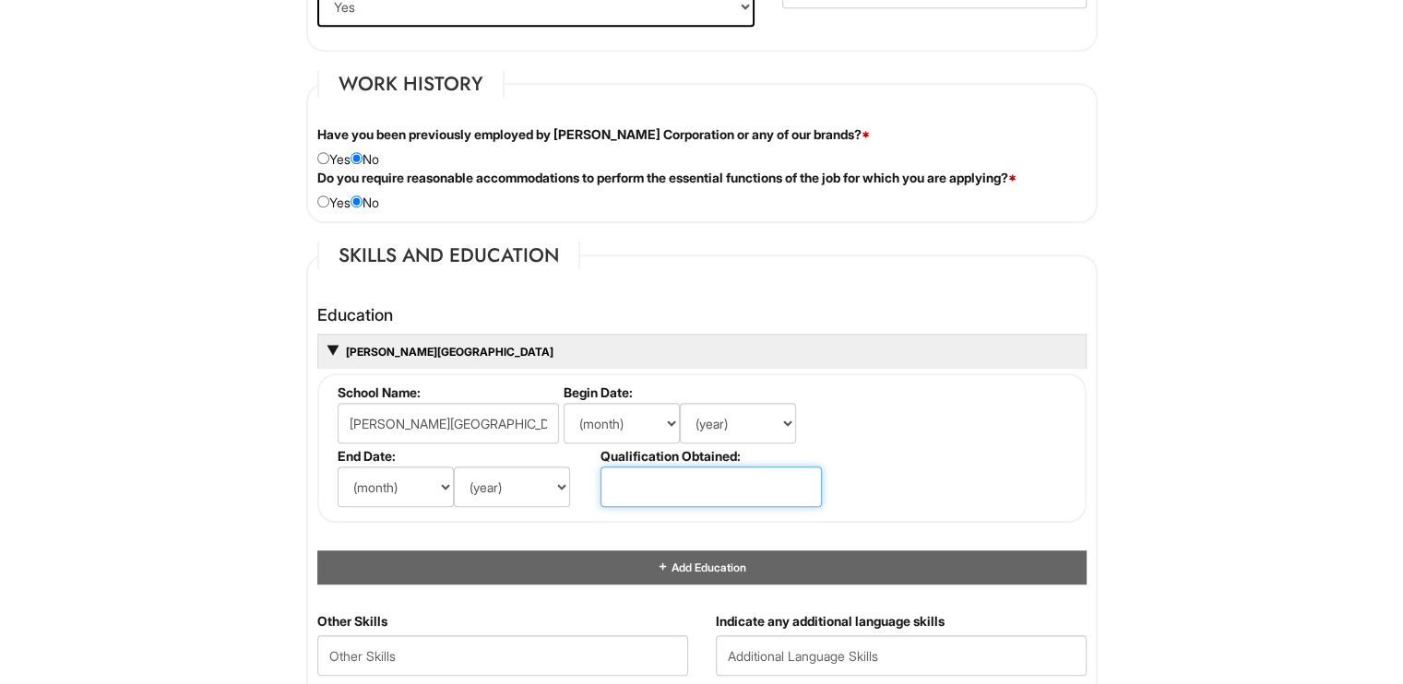
click at [638, 475] on input "text" at bounding box center [710, 487] width 221 height 41
click at [622, 419] on select "(month) Jan Feb Mar Apr May Jun [DATE] Aug Sep Oct Nov Dec" at bounding box center [621, 423] width 116 height 41
click at [421, 479] on select "(month) Jan Feb Mar Apr May Jun [DATE] Aug Sep Oct Nov Dec" at bounding box center [396, 487] width 116 height 41
click at [338, 467] on select "(month) Jan Feb Mar Apr May Jun [DATE] Aug Sep Oct Nov Dec" at bounding box center [396, 487] width 116 height 41
click at [413, 484] on select "(month) Jan Feb Mar Apr May Jun [DATE] Aug Sep Oct Nov Dec" at bounding box center [396, 487] width 116 height 41
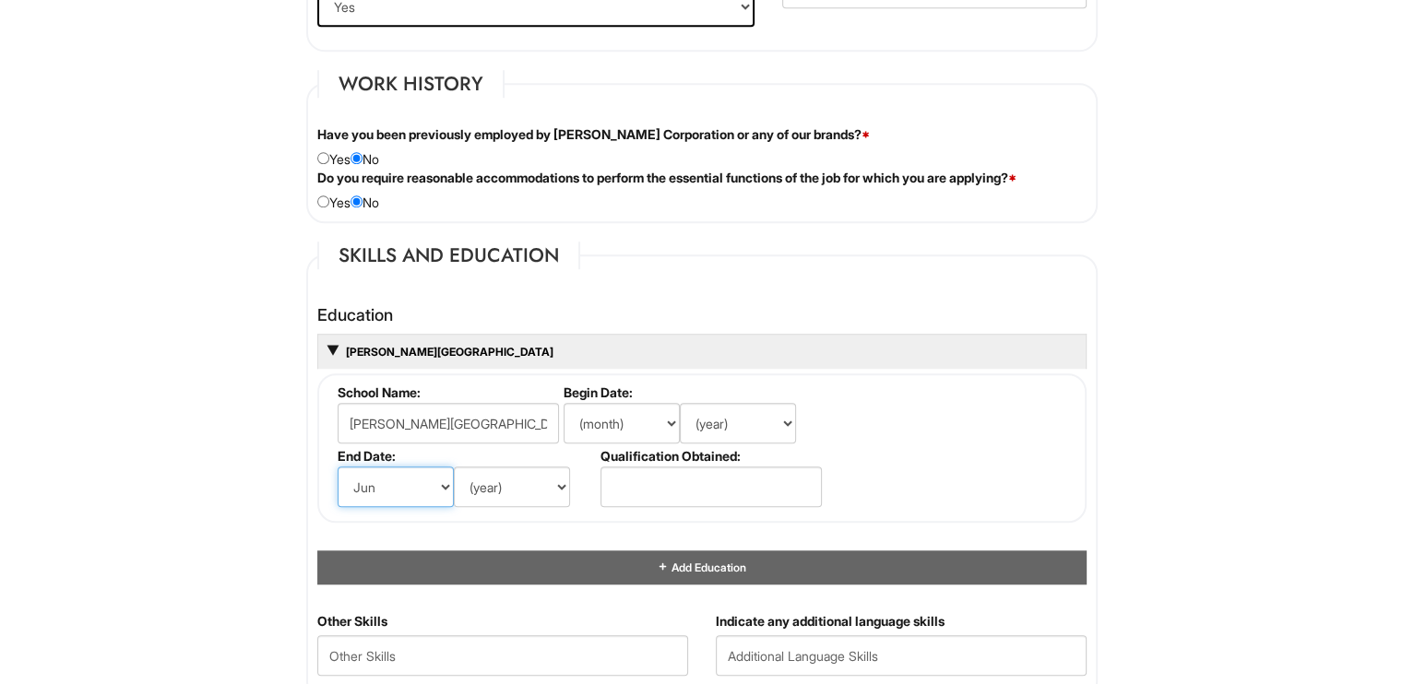
select select "5"
click at [338, 467] on select "(month) Jan Feb Mar Apr May Jun [DATE] Aug Sep Oct Nov Dec" at bounding box center [396, 487] width 116 height 41
click at [512, 501] on select "(year) 2029 2028 2027 2026 2025 2024 2023 2022 2021 2020 2019 2018 2017 2016 20…" at bounding box center [512, 487] width 116 height 41
select select "2022"
click at [679, 482] on input "text" at bounding box center [710, 487] width 221 height 41
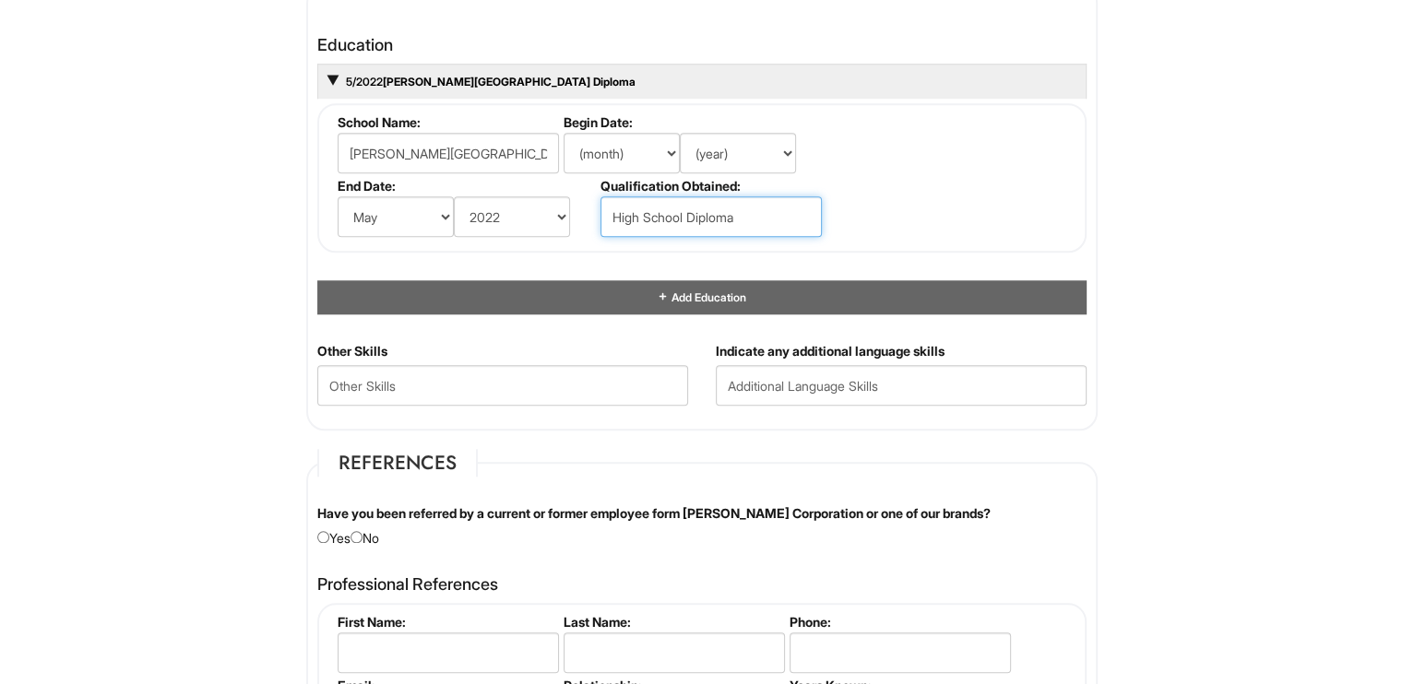
scroll to position [1751, 0]
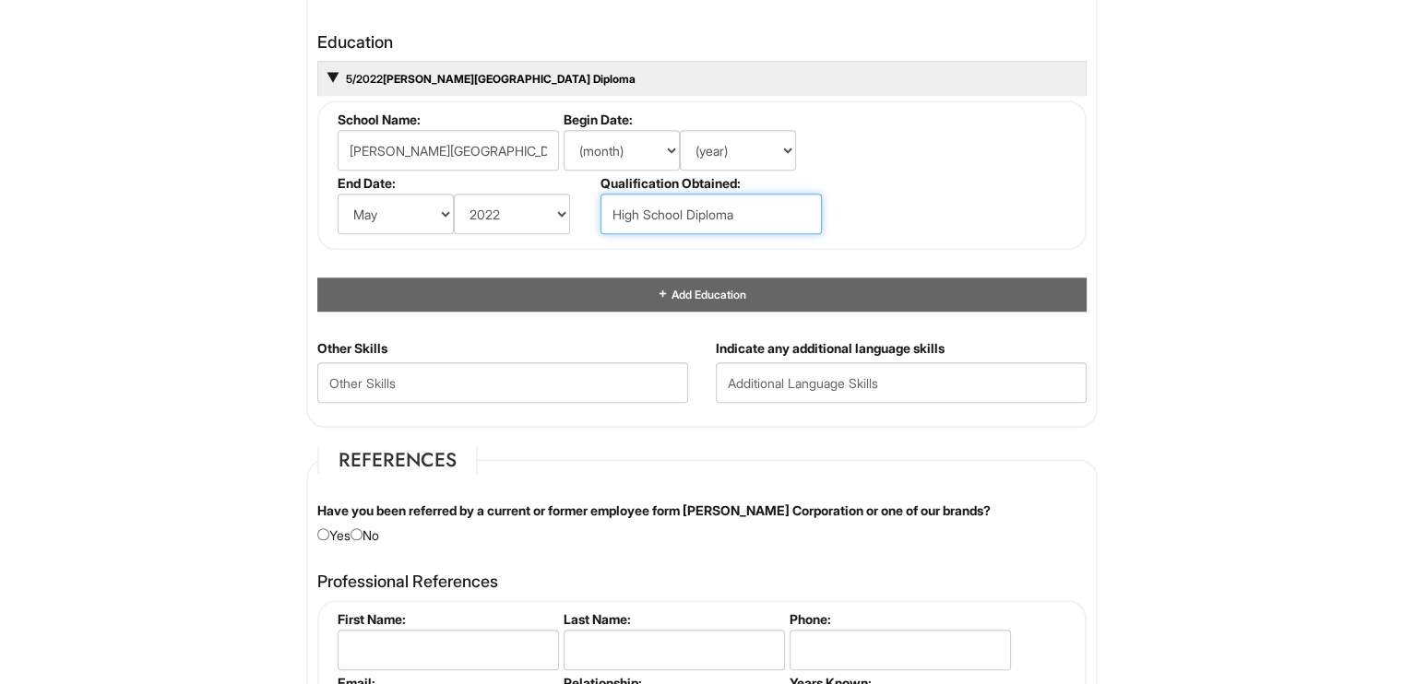
type input "High School Diploma"
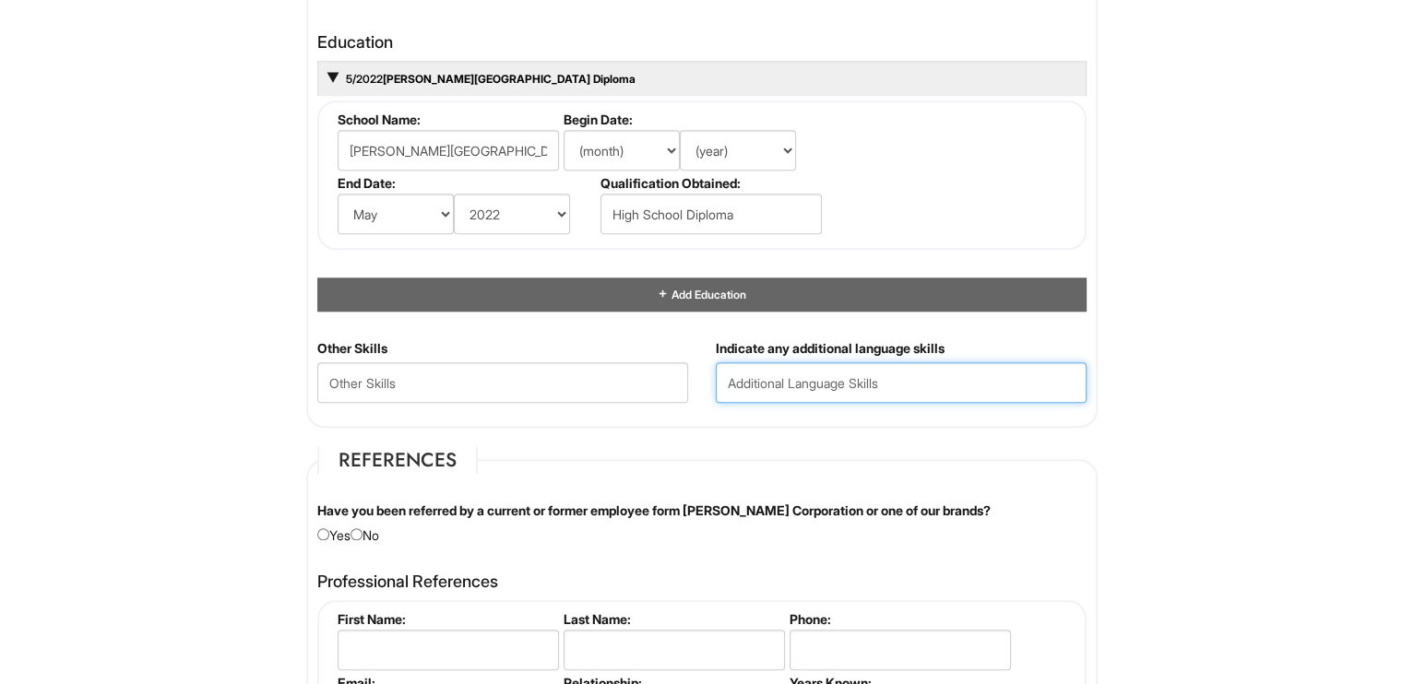
click at [757, 366] on input "text" at bounding box center [901, 382] width 371 height 41
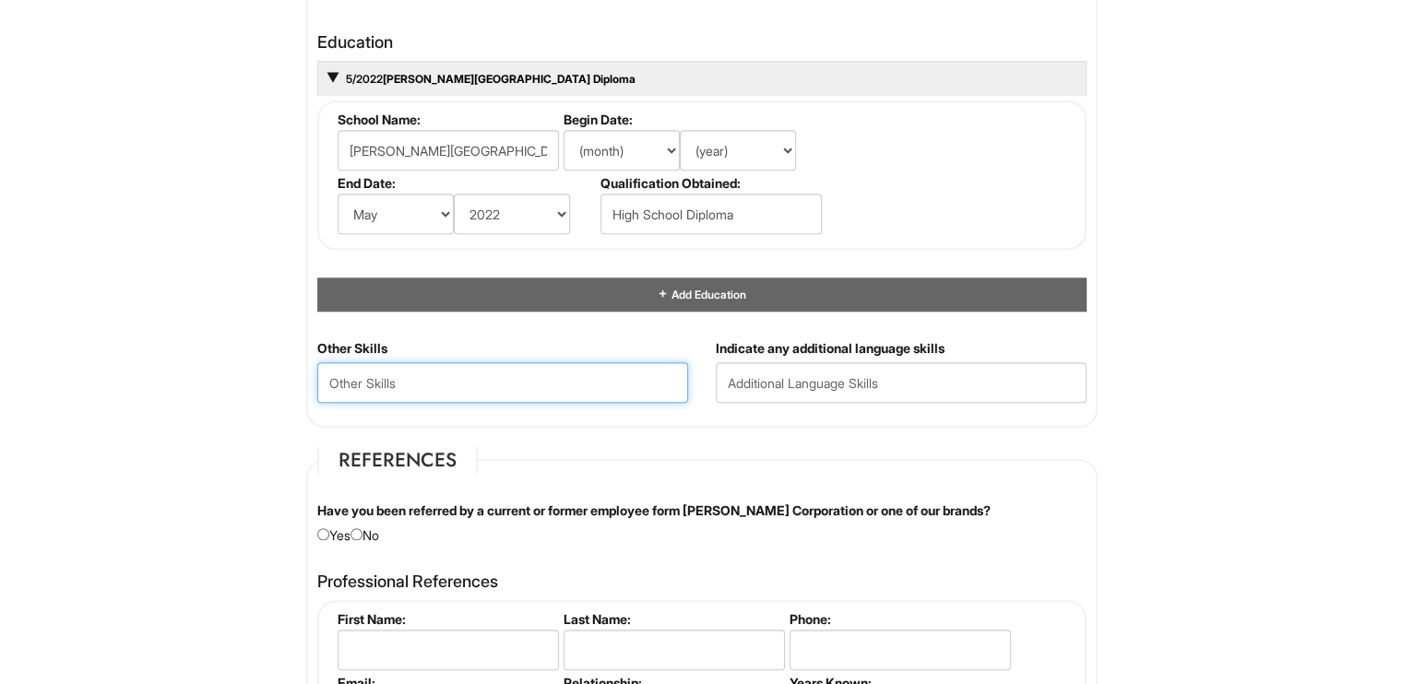
click at [585, 385] on Skills "text" at bounding box center [502, 382] width 371 height 41
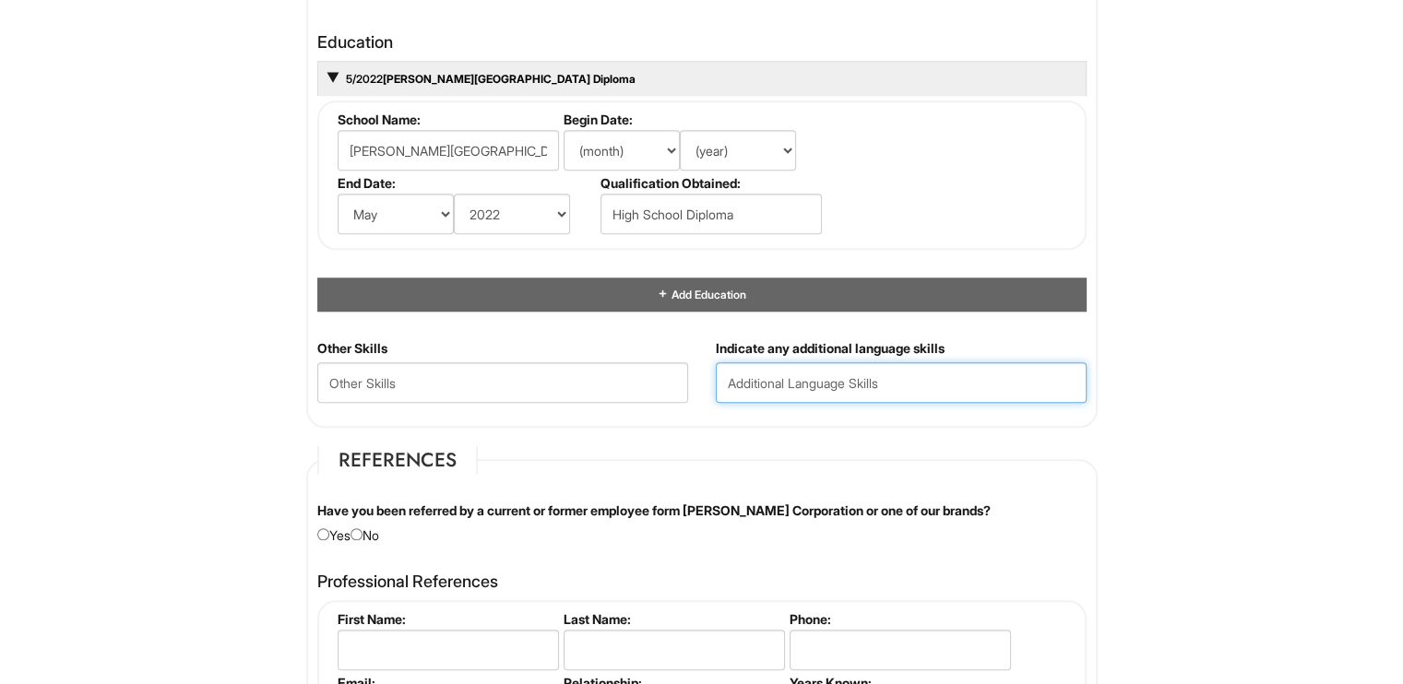
click at [767, 391] on input "text" at bounding box center [901, 382] width 371 height 41
click at [730, 385] on input "Spanish" at bounding box center [901, 382] width 371 height 41
type input "Spanish"
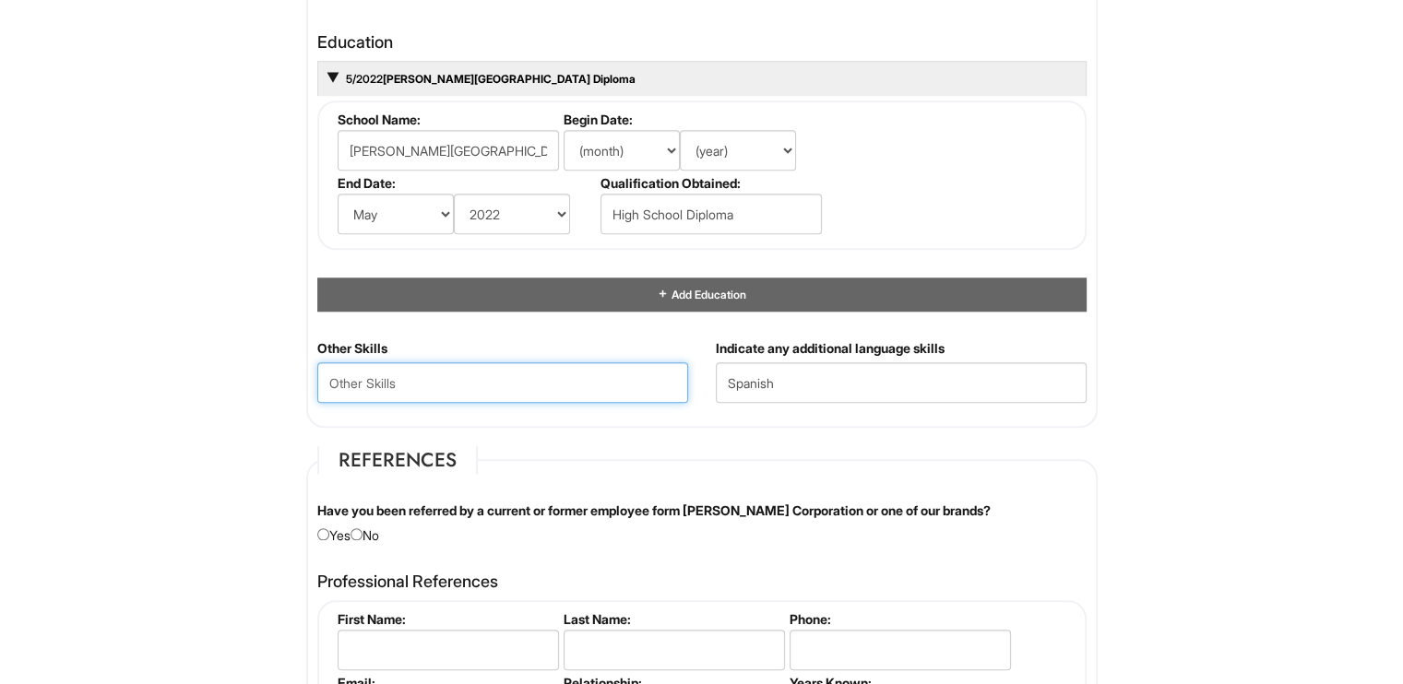
click at [563, 372] on Skills "text" at bounding box center [502, 382] width 371 height 41
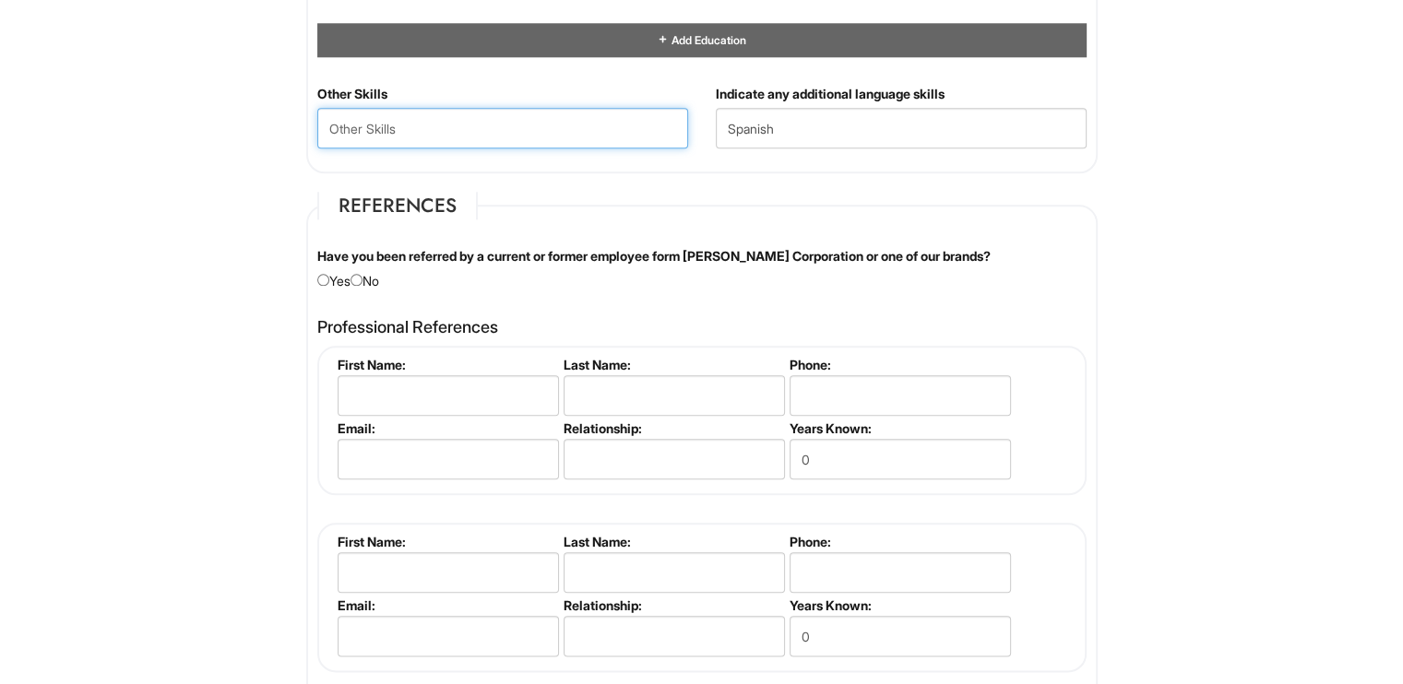
scroll to position [2007, 0]
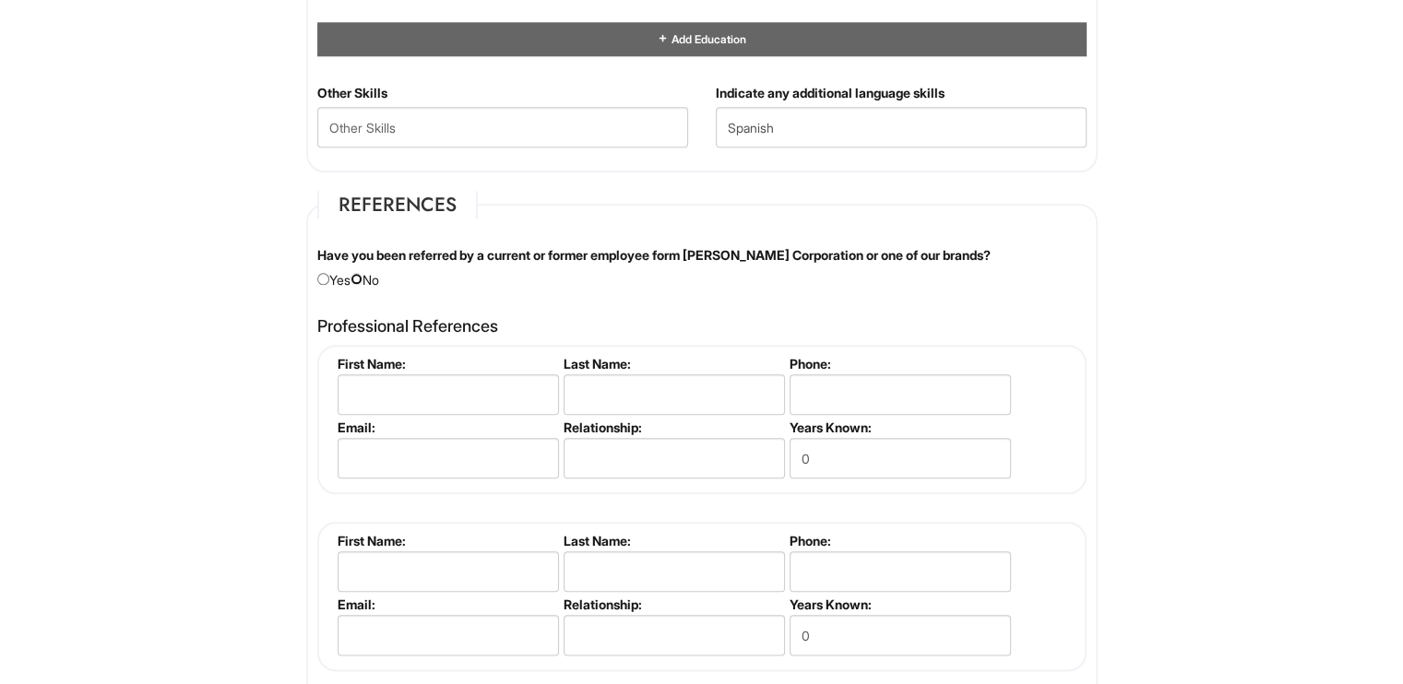
click at [362, 273] on input "radio" at bounding box center [356, 279] width 12 height 12
radio input "true"
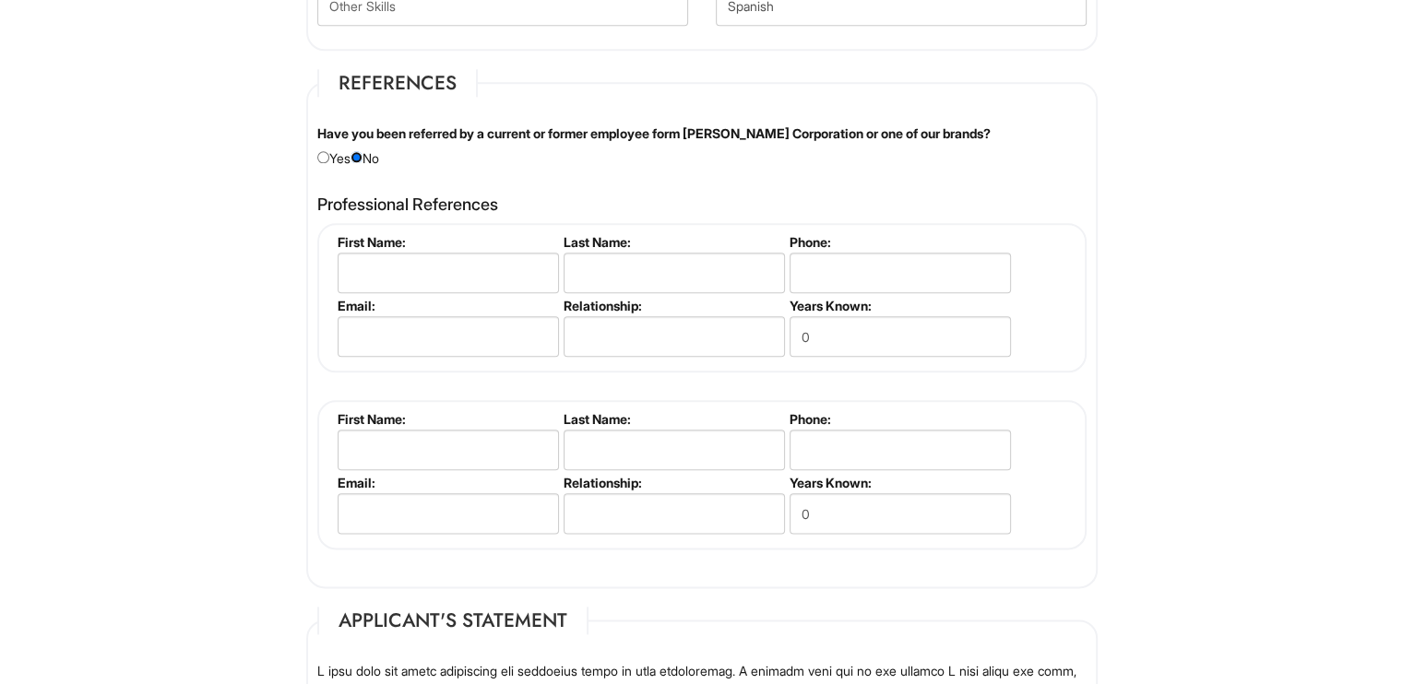
scroll to position [2124, 0]
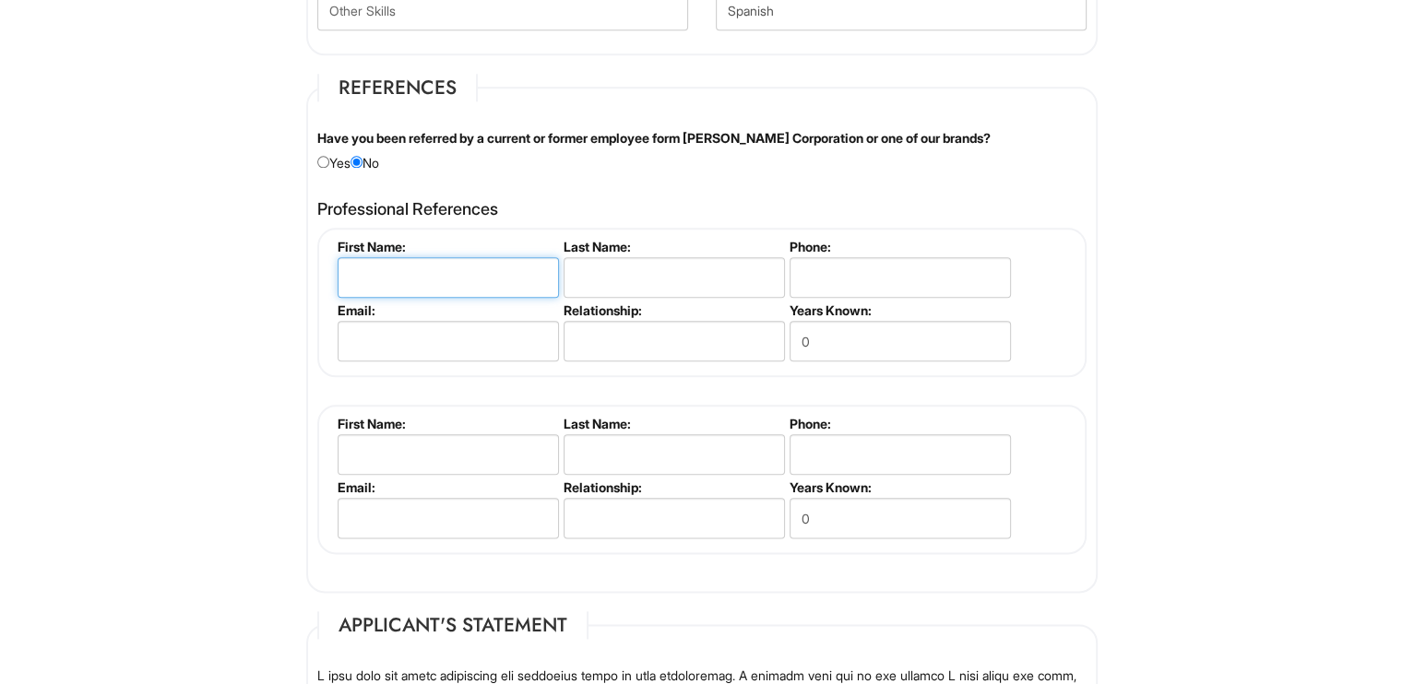
click at [461, 284] on input "text" at bounding box center [448, 277] width 221 height 41
type input "[PERSON_NAME]"
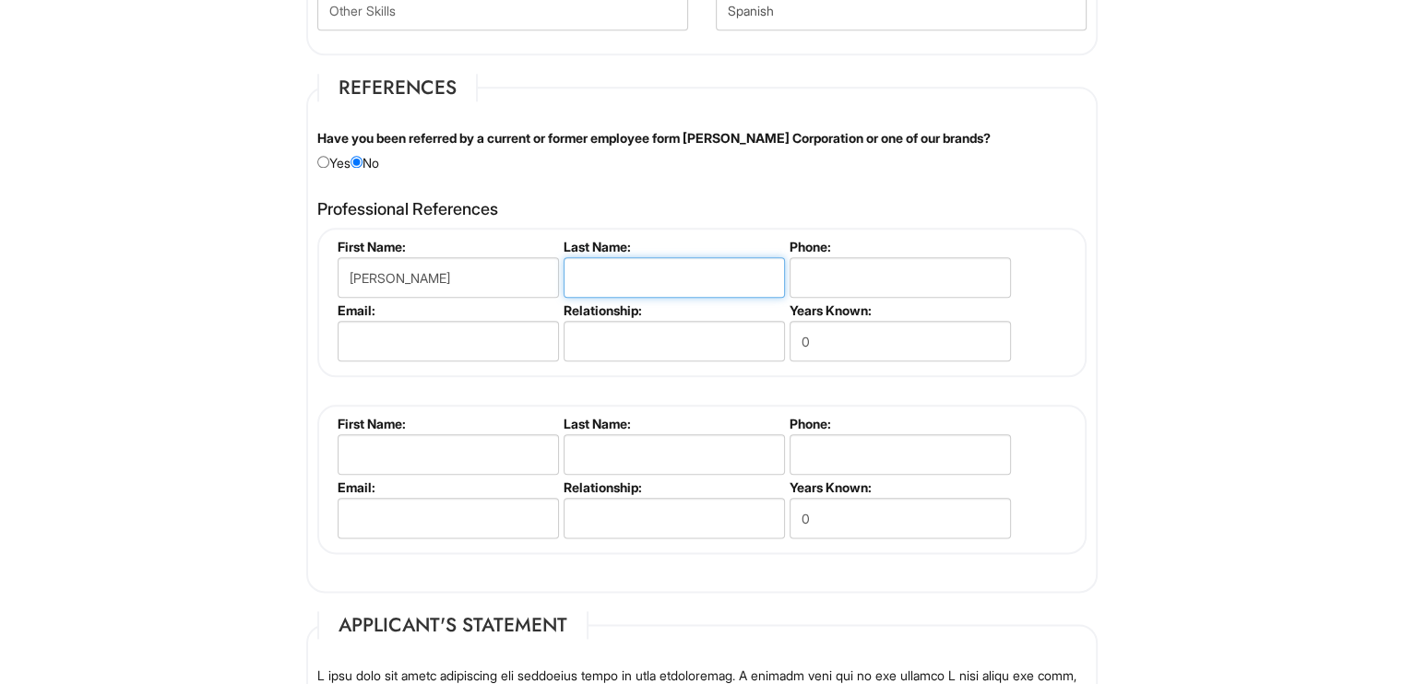
click at [652, 276] on input "text" at bounding box center [673, 277] width 221 height 41
type input "[PERSON_NAME]"
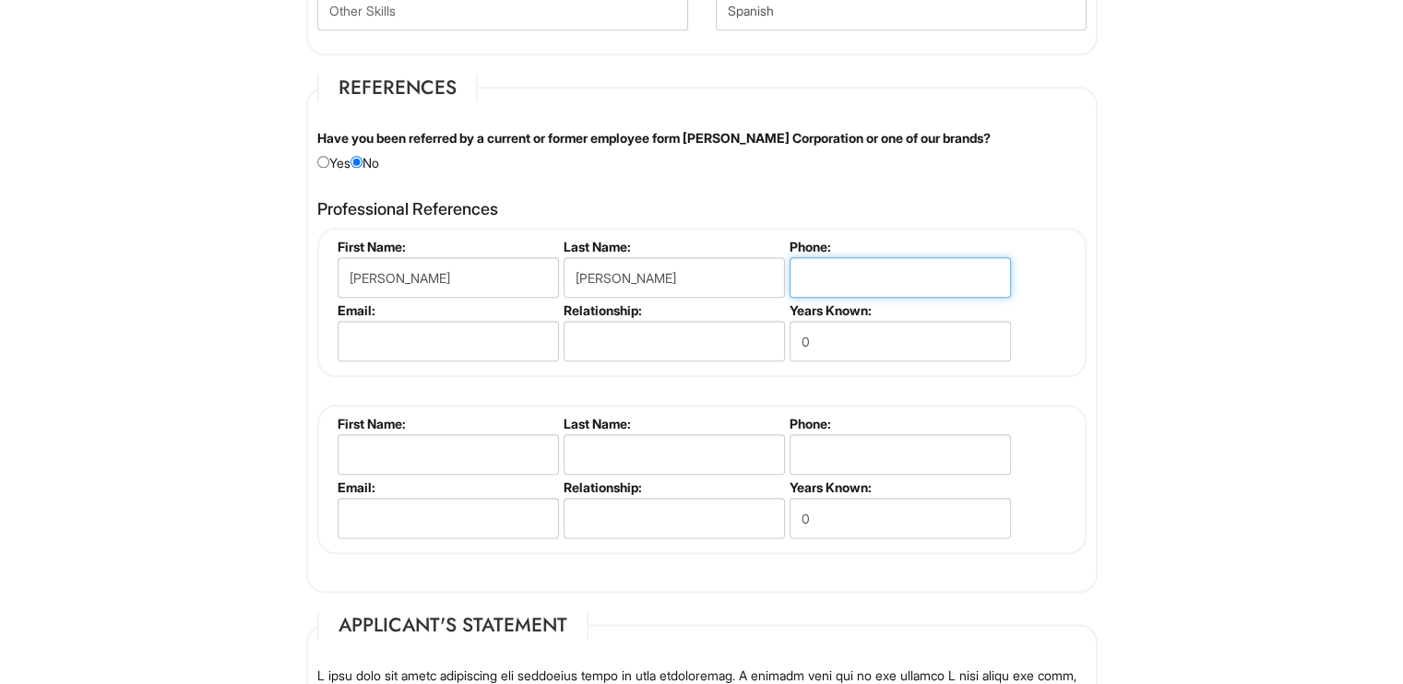
click at [832, 272] on input "tel" at bounding box center [899, 277] width 221 height 41
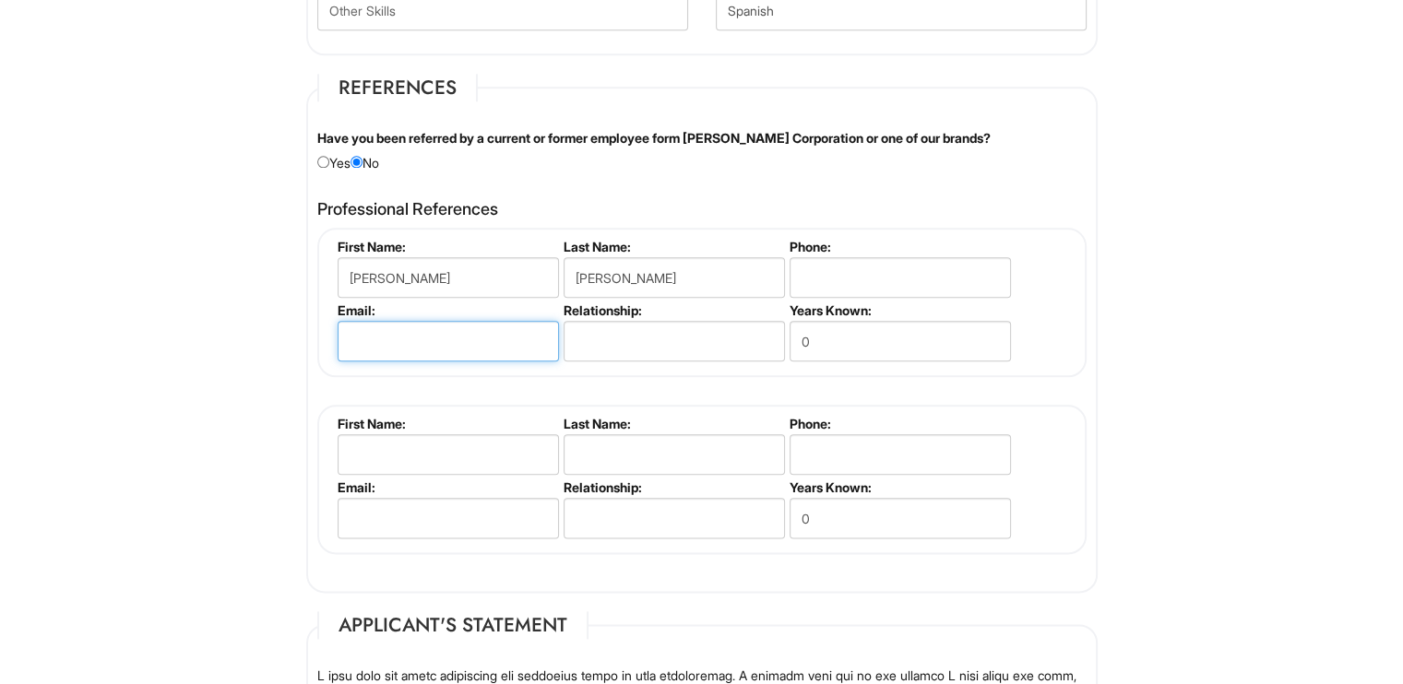
click at [403, 322] on input "email" at bounding box center [448, 341] width 221 height 41
click at [657, 321] on input "text" at bounding box center [673, 341] width 221 height 41
type input "C"
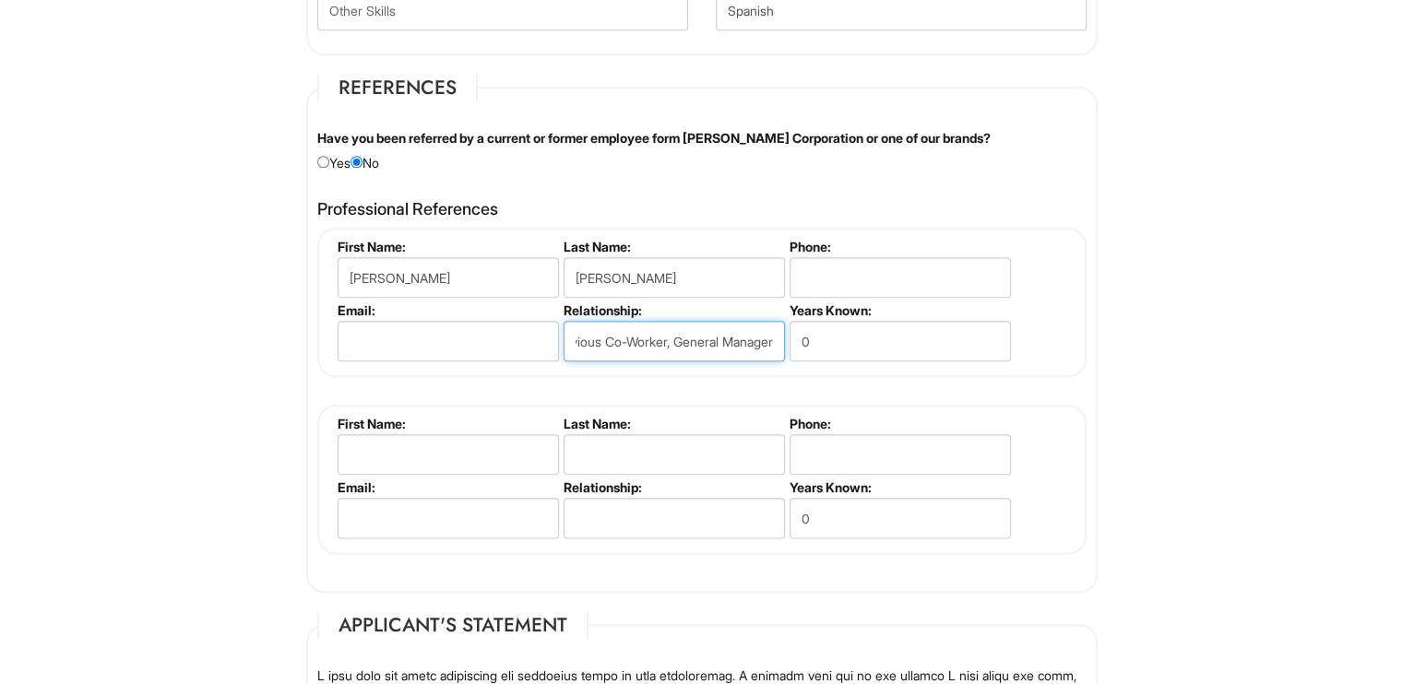
scroll to position [0, 37]
type input "Previous Co-Worker, General Manager"
click at [837, 339] on input "0" at bounding box center [899, 341] width 221 height 41
type input "0"
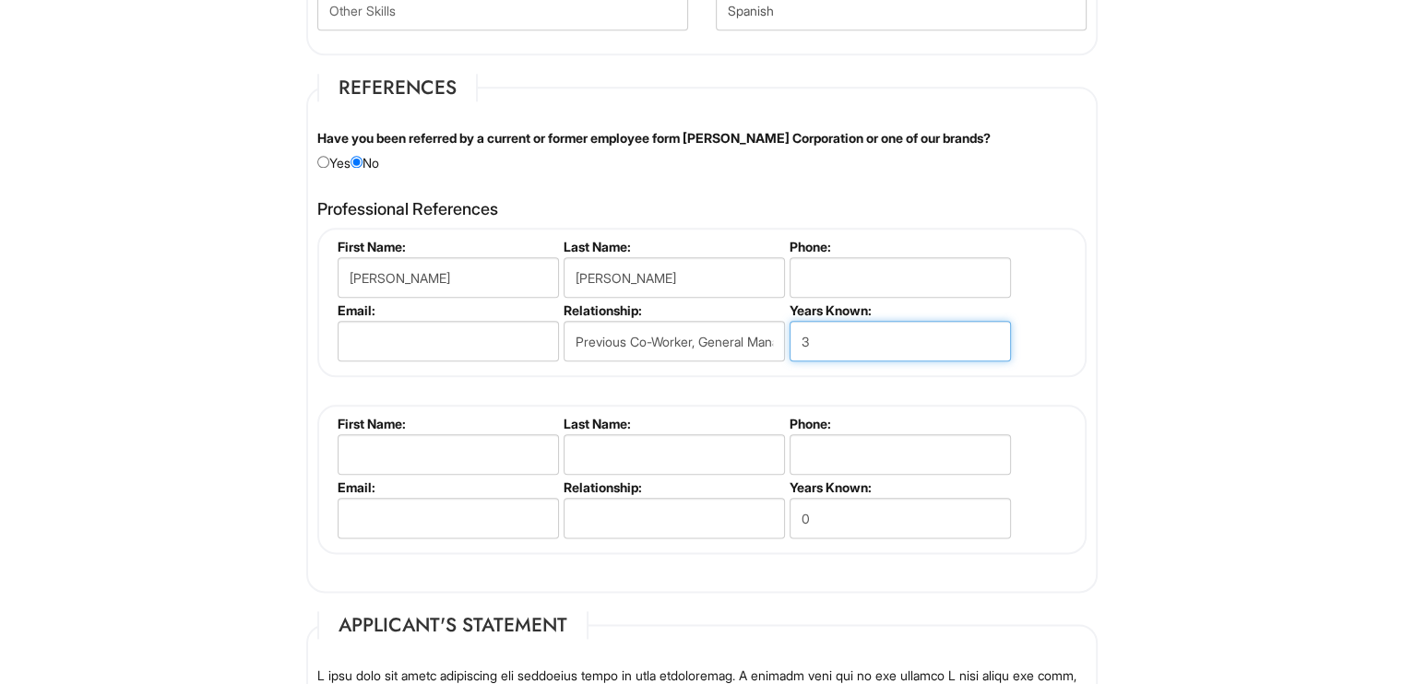
type input "3"
click at [844, 266] on input "tel" at bounding box center [899, 277] width 221 height 41
type input "2818274809"
click at [1053, 326] on fieldset "First Name: [PERSON_NAME] Last Name: [GEOGRAPHIC_DATA] Phone: [PHONE_NUMBER] Em…" at bounding box center [701, 302] width 769 height 149
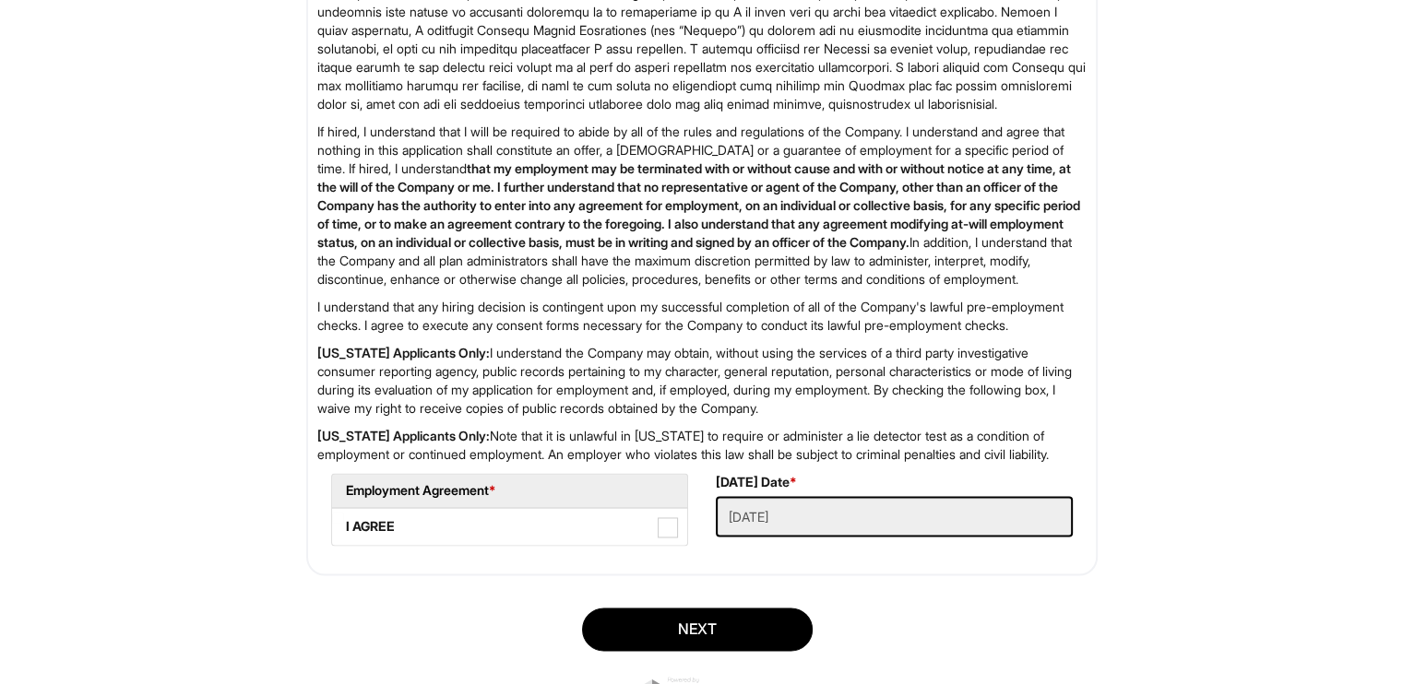
scroll to position [2981, 0]
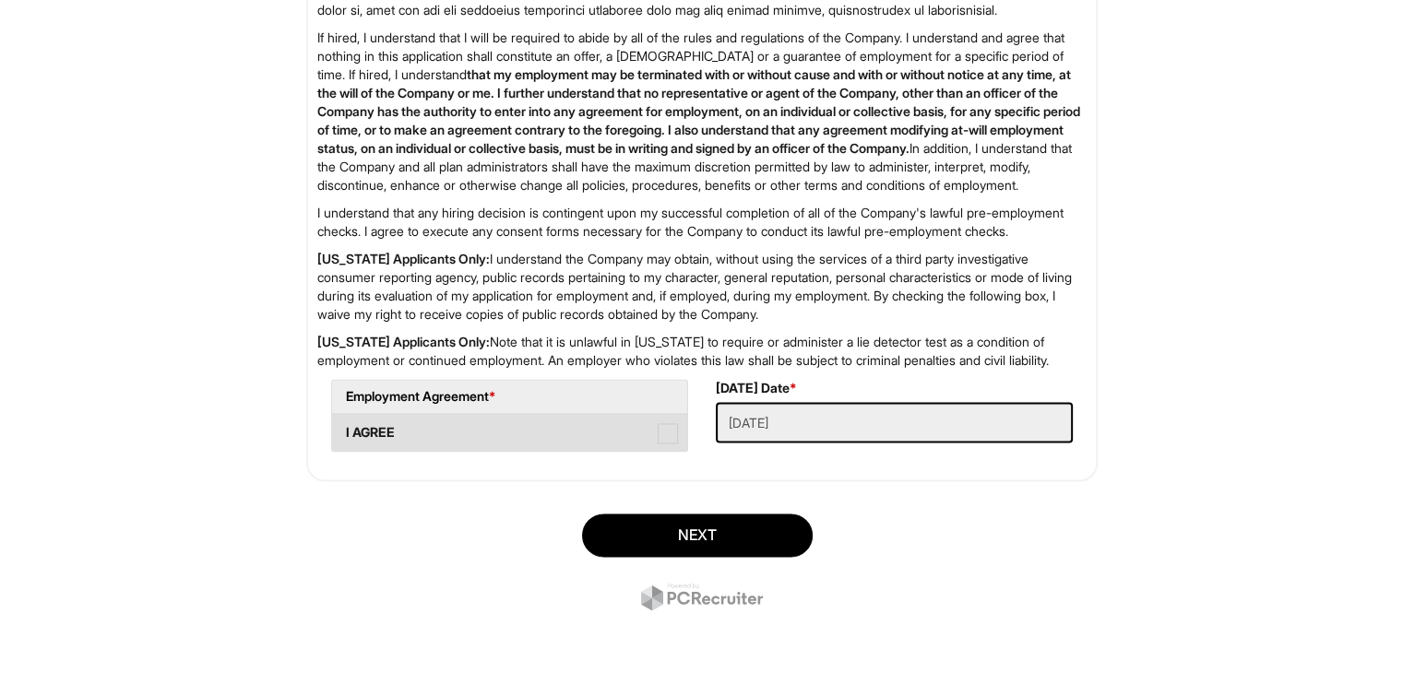
click at [662, 430] on span at bounding box center [667, 433] width 20 height 20
click at [344, 430] on AGREE "I AGREE" at bounding box center [338, 424] width 12 height 12
checkbox AGREE "true"
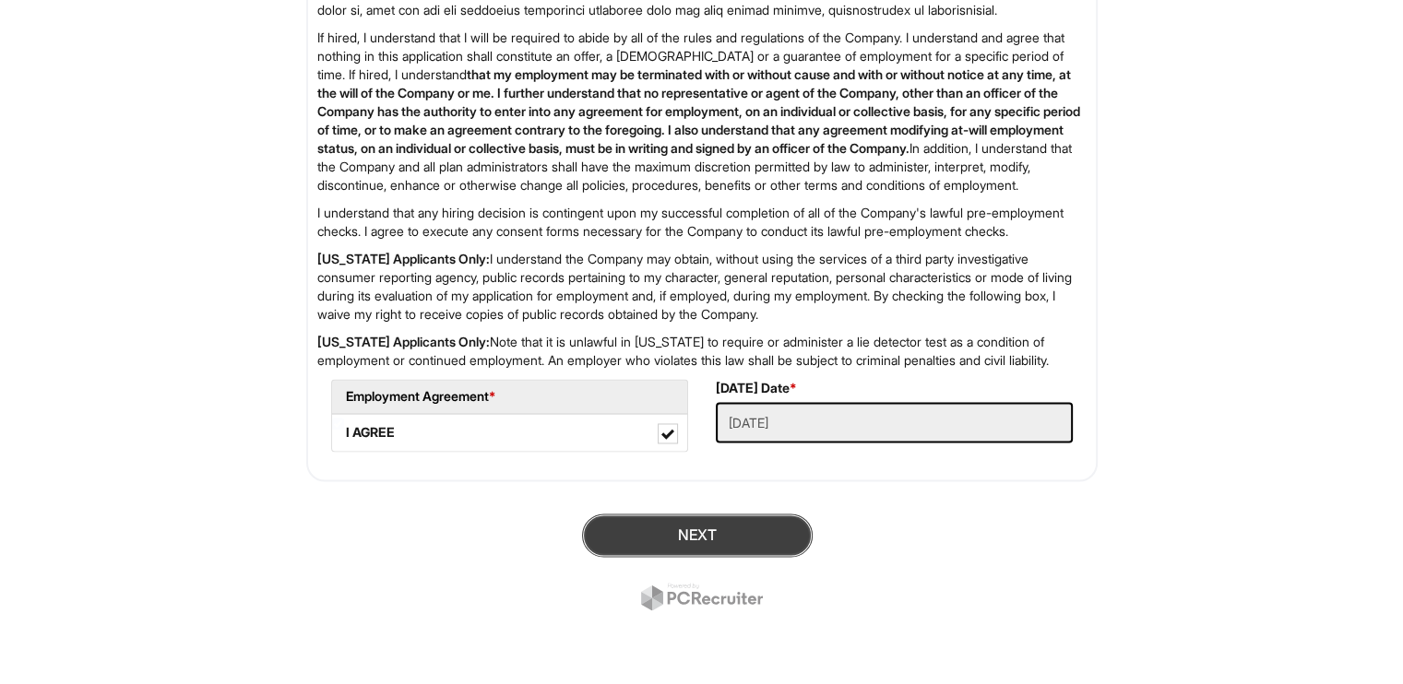
click at [693, 547] on button "Next" at bounding box center [697, 535] width 231 height 43
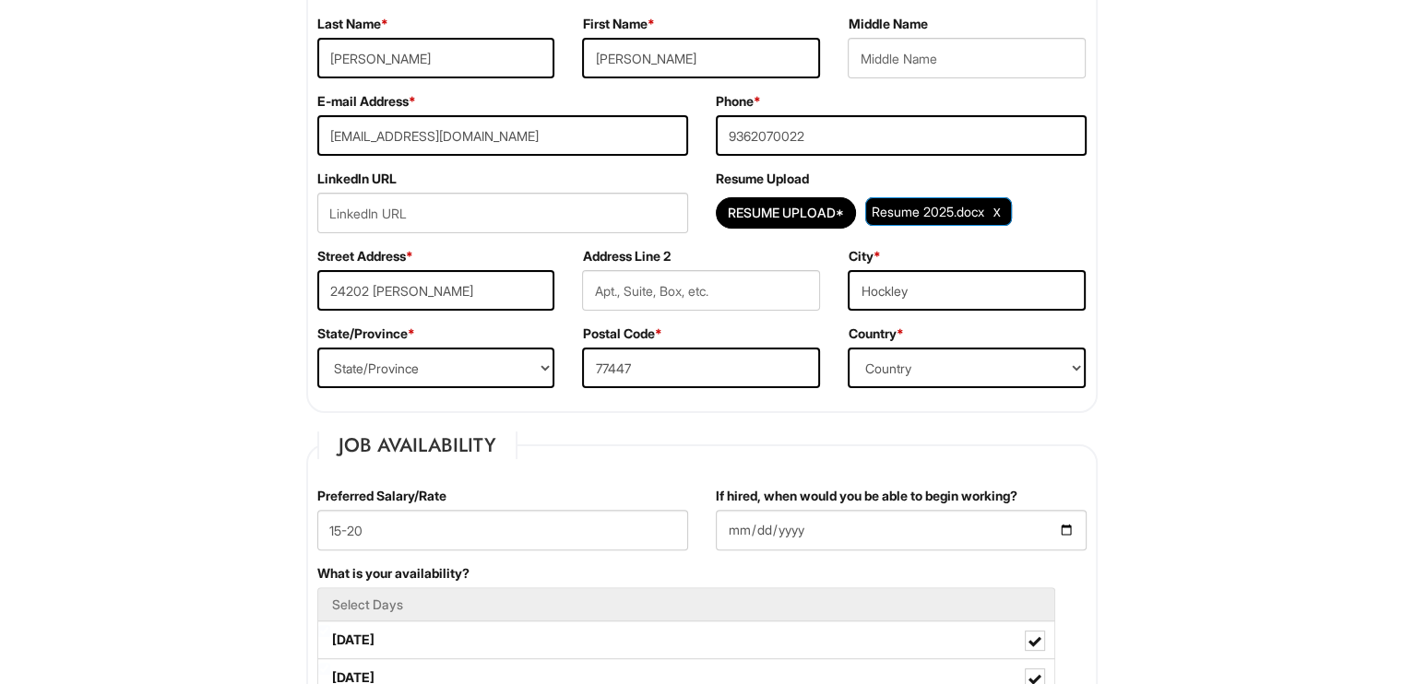
scroll to position [456, 0]
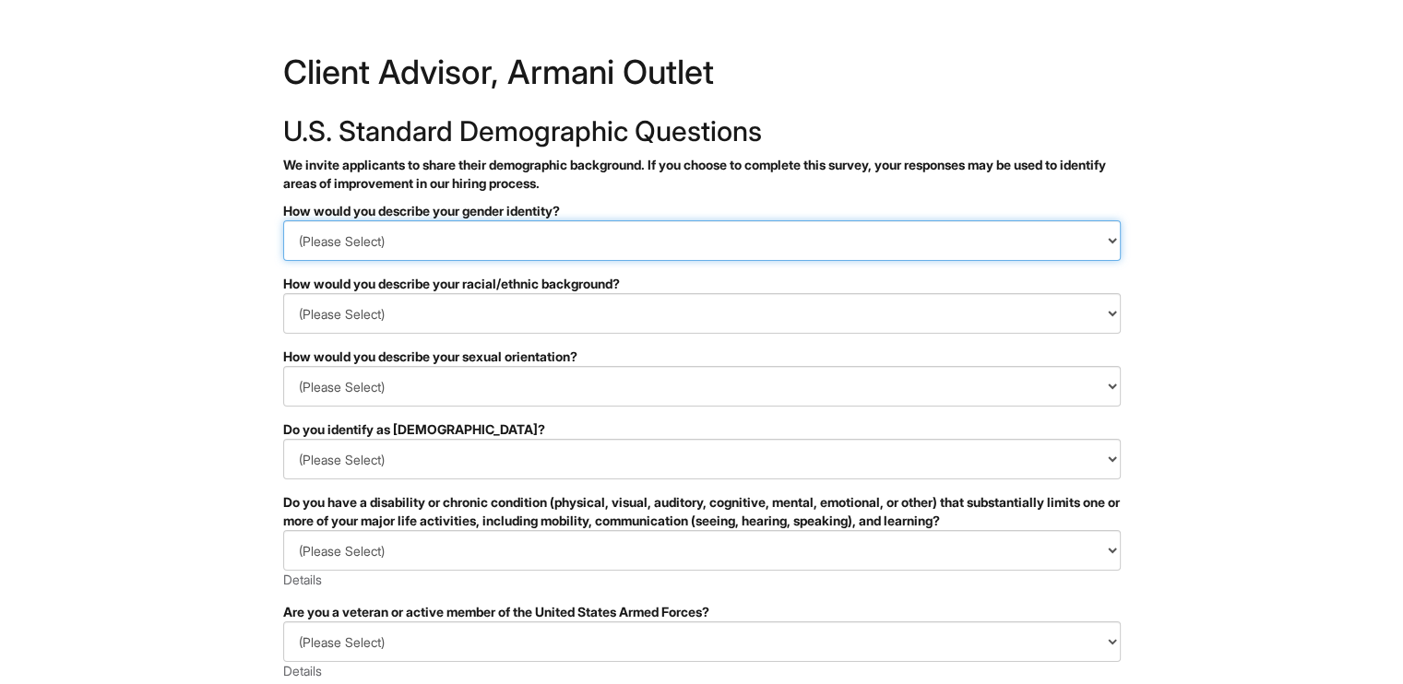
click at [596, 231] on select "(Please Select) Man Woman [DEMOGRAPHIC_DATA] I prefer to self-describe I don't …" at bounding box center [701, 240] width 837 height 41
select select "Man"
click at [283, 220] on select "(Please Select) Man Woman [DEMOGRAPHIC_DATA] I prefer to self-describe I don't …" at bounding box center [701, 240] width 837 height 41
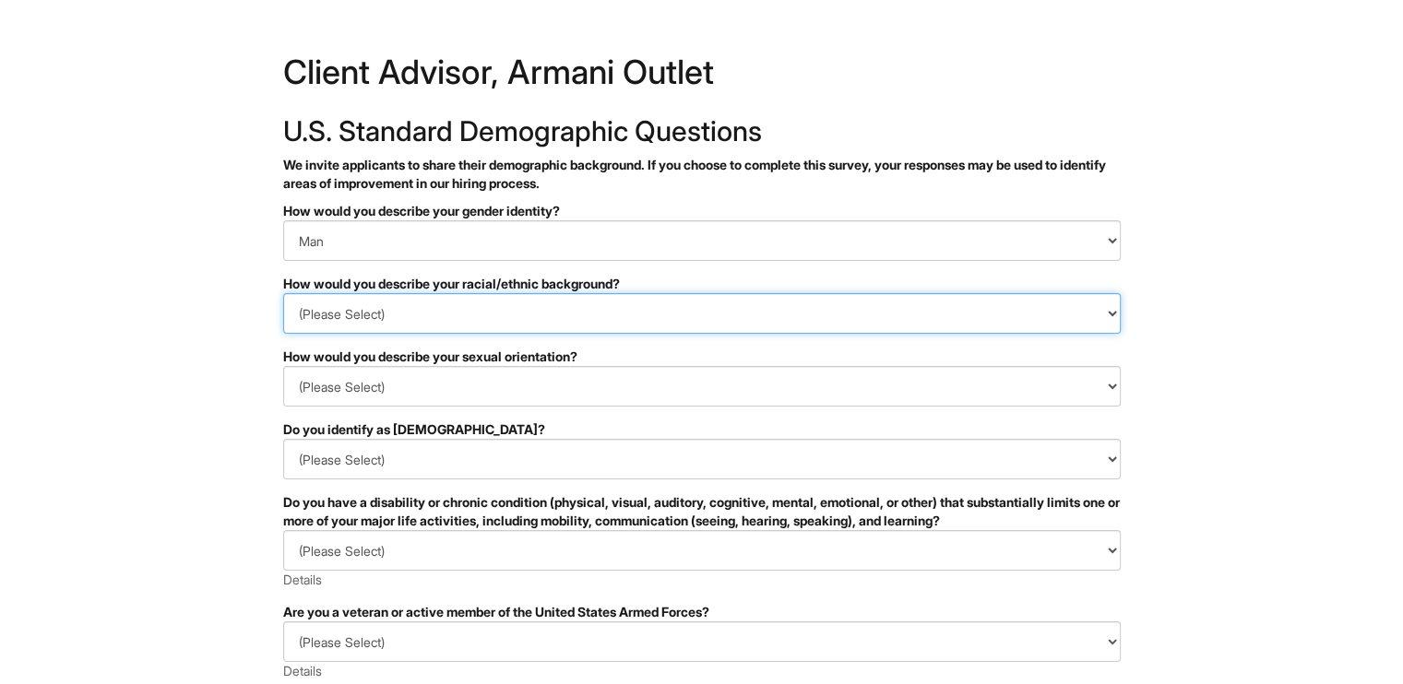
click at [535, 307] on select "(Please Select) Black or of African descent East Asian Hispanic, Latinx or of S…" at bounding box center [701, 313] width 837 height 41
select select "Hispanic, Latinx or of Spanish Origin"
click at [283, 293] on select "(Please Select) Black or of African descent East Asian Hispanic, Latinx or of S…" at bounding box center [701, 313] width 837 height 41
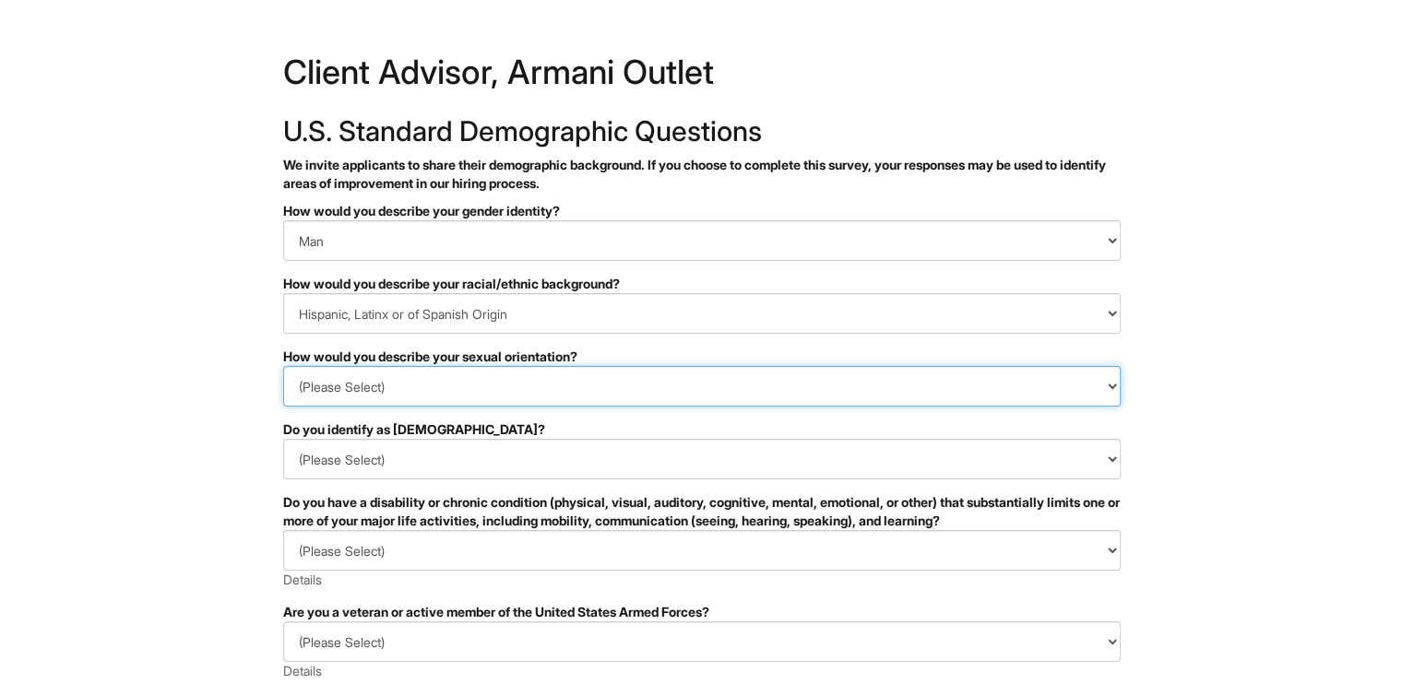
click at [493, 388] on select "(Please Select) Asexual Bisexual and/or pansexual Gay Heterosexual Lesbian Quee…" at bounding box center [701, 386] width 837 height 41
select select "Heterosexual"
click at [283, 366] on select "(Please Select) Asexual Bisexual and/or pansexual Gay Heterosexual Lesbian Quee…" at bounding box center [701, 386] width 837 height 41
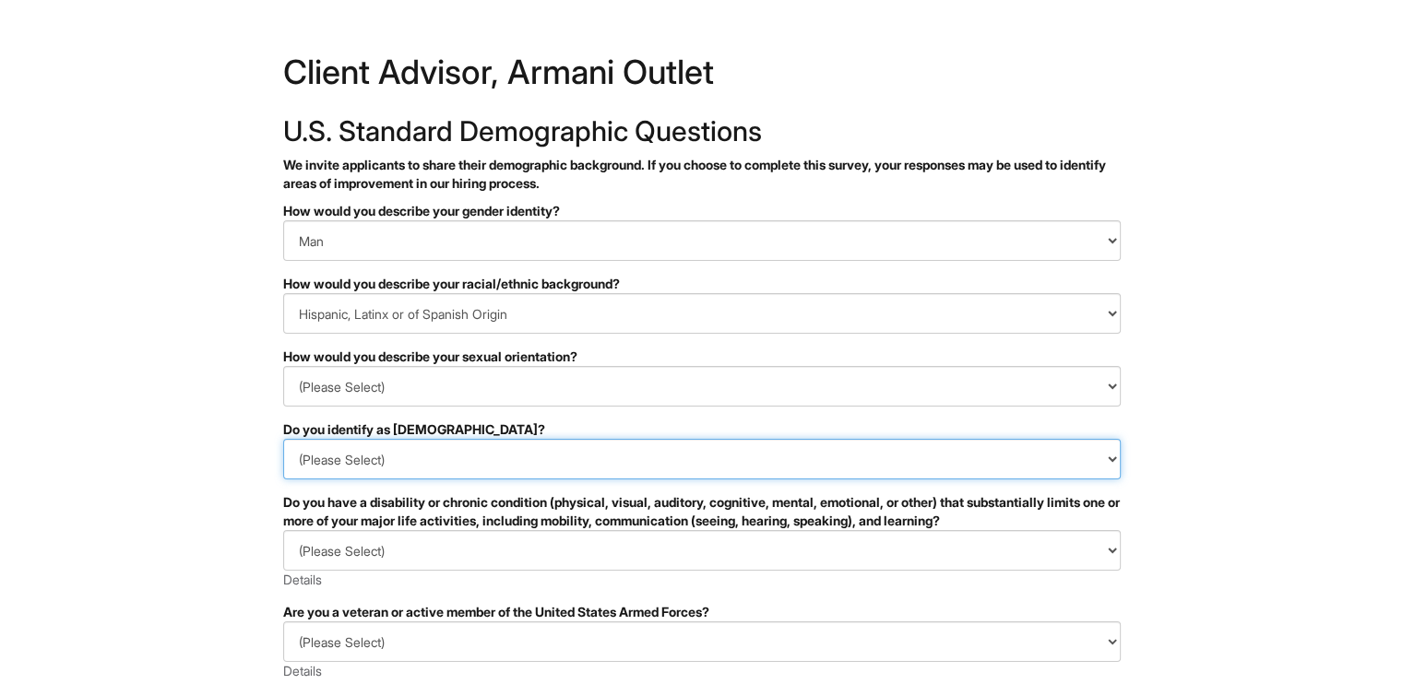
click at [464, 455] on select "(Please Select) Yes No I prefer to self-describe I don't wish to answer" at bounding box center [701, 459] width 837 height 41
select select "No"
click at [283, 439] on select "(Please Select) Yes No I prefer to self-describe I don't wish to answer" at bounding box center [701, 459] width 837 height 41
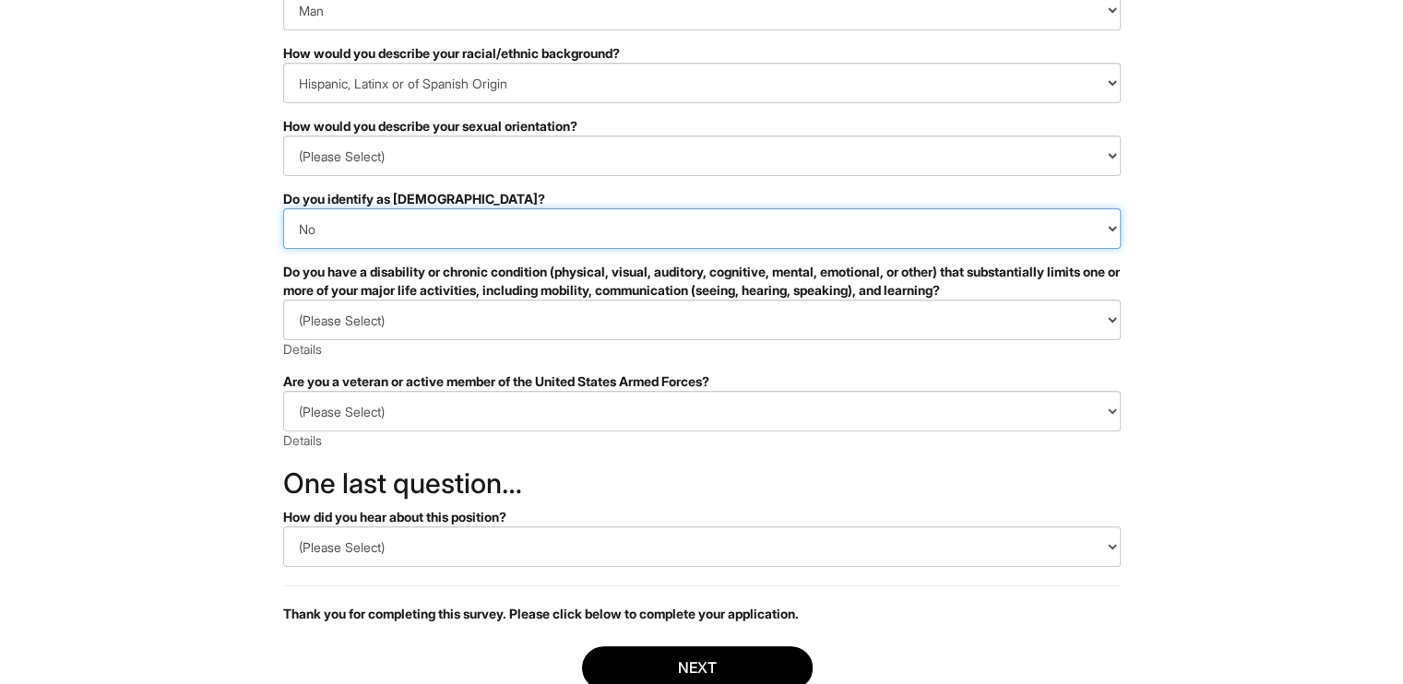
scroll to position [235, 0]
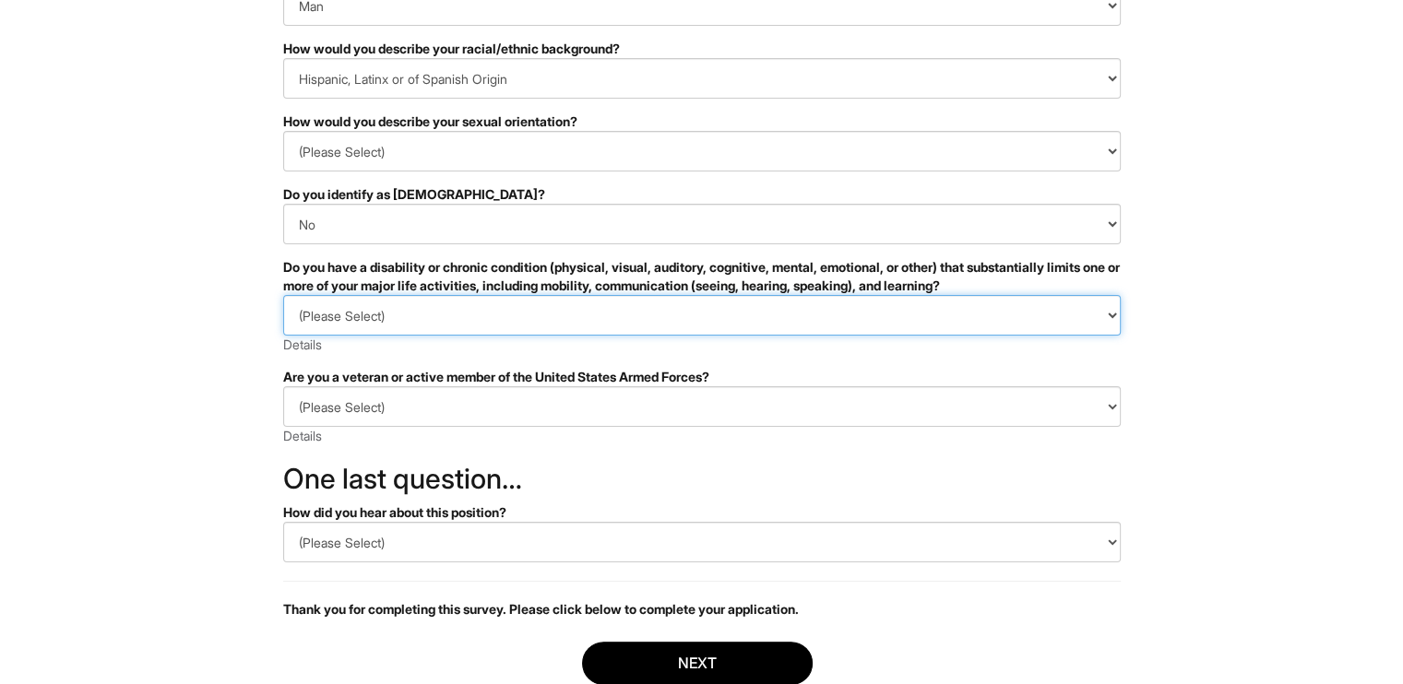
click at [424, 326] on select "(Please Select) YES, I HAVE A DISABILITY (or previously had a disability) NO, I…" at bounding box center [701, 315] width 837 height 41
select select "NO, I DON'T HAVE A DISABILITY"
click at [283, 295] on select "(Please Select) YES, I HAVE A DISABILITY (or previously had a disability) NO, I…" at bounding box center [701, 315] width 837 height 41
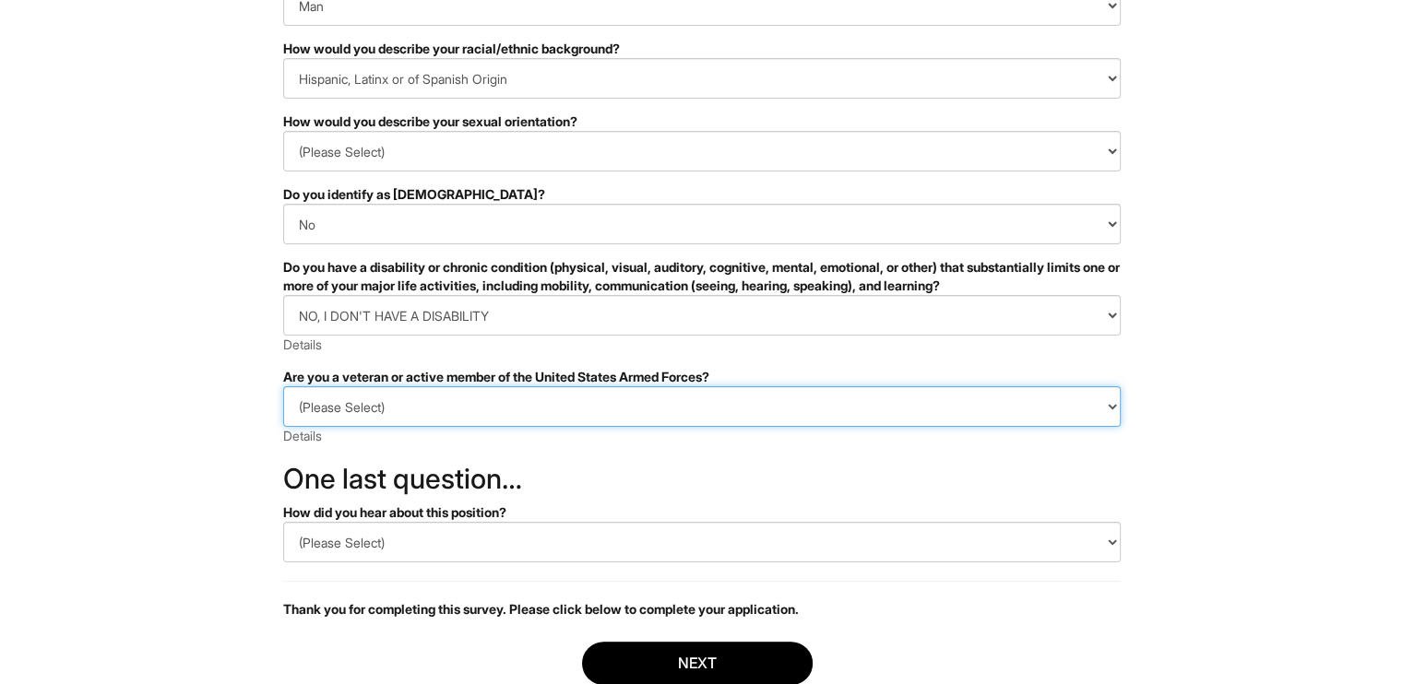
click at [409, 418] on select "(Please Select) I IDENTIFY AS ONE OR MORE OF THE CLASSIFICATIONS OF PROTECTED V…" at bounding box center [701, 406] width 837 height 41
select select "I AM NOT A PROTECTED VETERAN"
click at [283, 386] on select "(Please Select) I IDENTIFY AS ONE OR MORE OF THE CLASSIFICATIONS OF PROTECTED V…" at bounding box center [701, 406] width 837 height 41
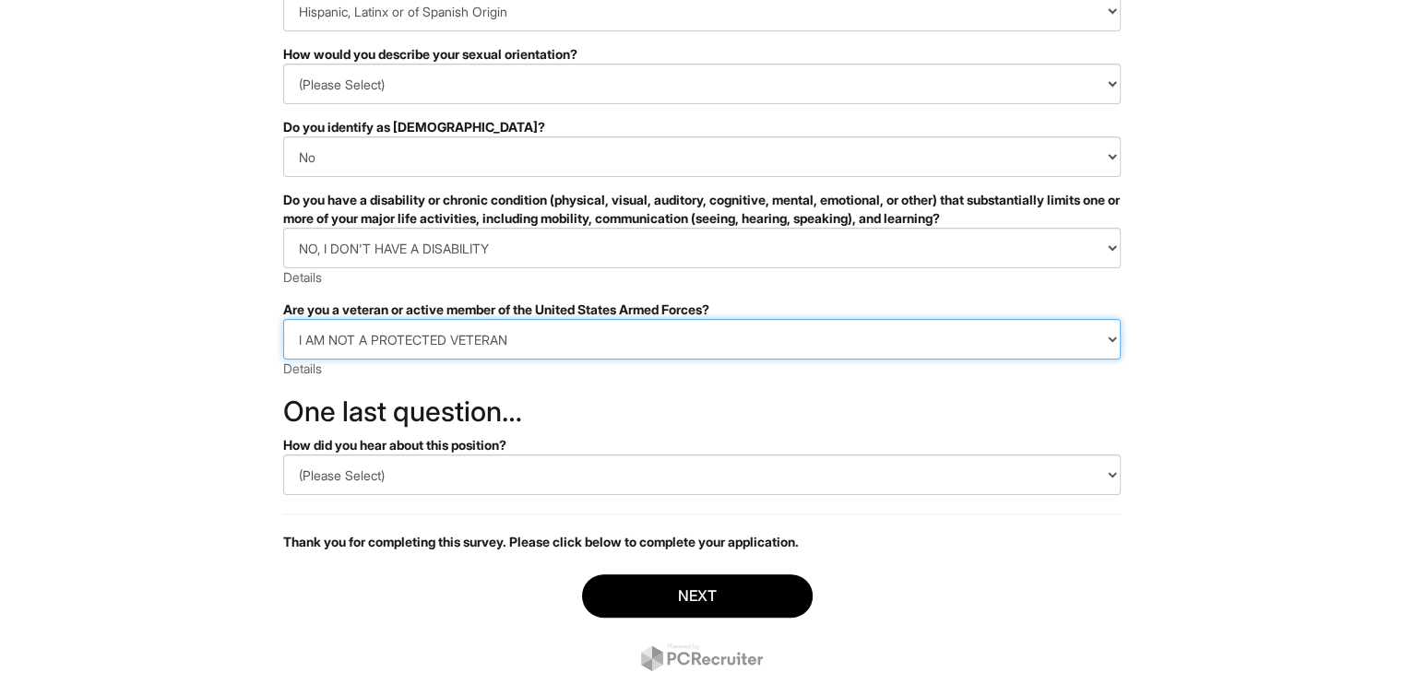
scroll to position [315, 0]
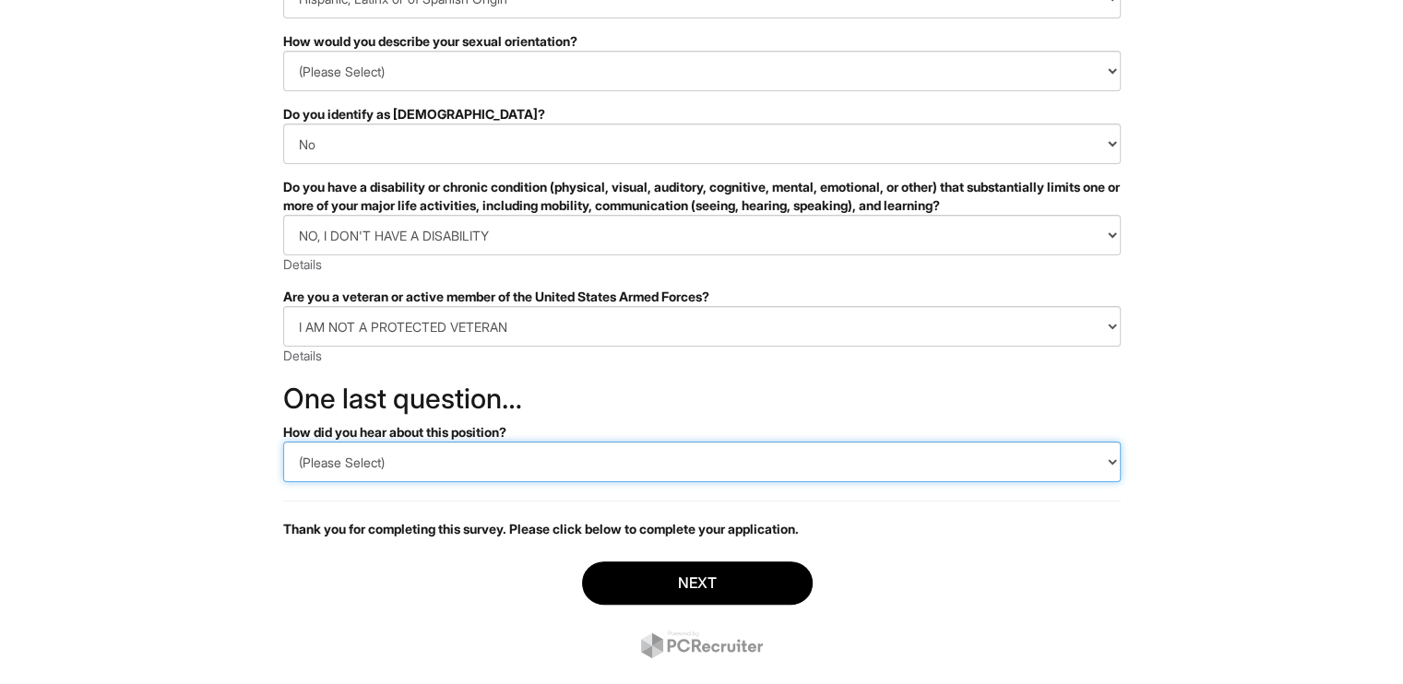
click at [408, 467] on select "(Please Select) CareerBuilder Indeed LinkedIn Monster Referral Other" at bounding box center [701, 462] width 837 height 41
select select "Indeed"
click at [283, 442] on select "(Please Select) CareerBuilder Indeed LinkedIn Monster Referral Other" at bounding box center [701, 462] width 837 height 41
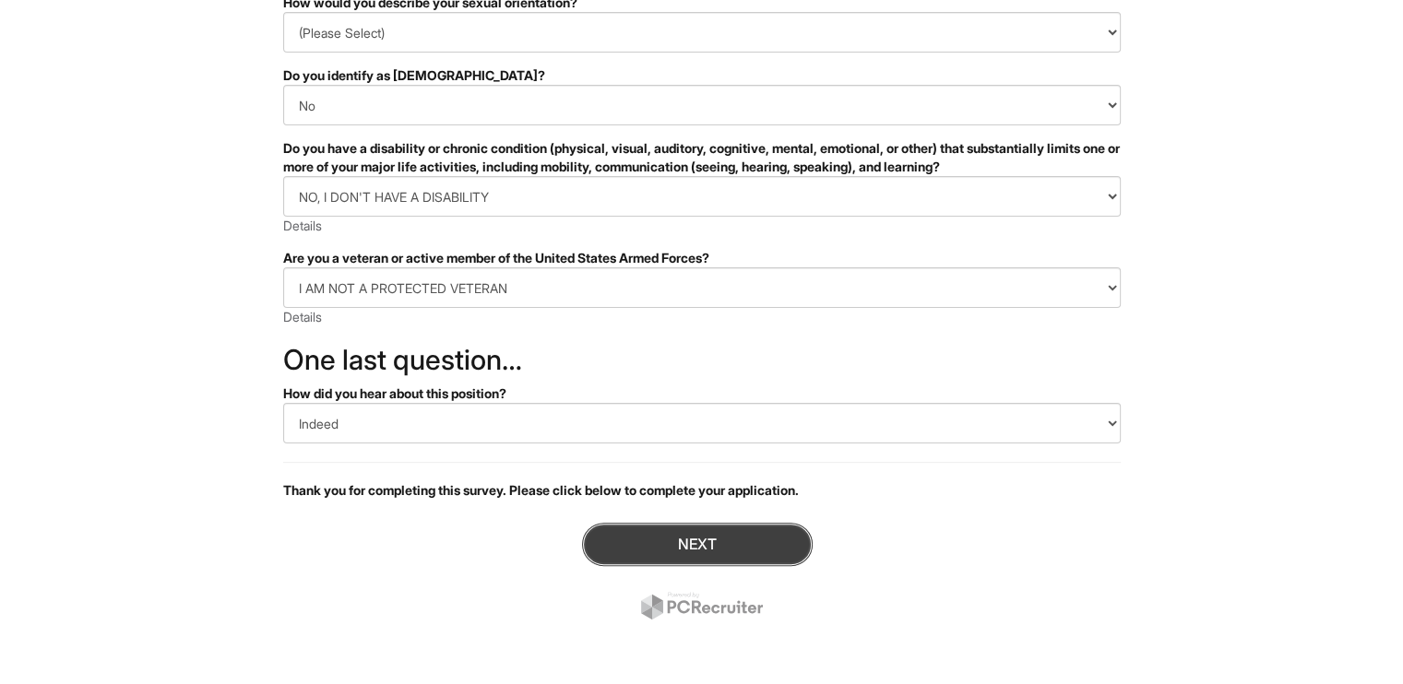
click at [630, 536] on button "Next" at bounding box center [697, 544] width 231 height 43
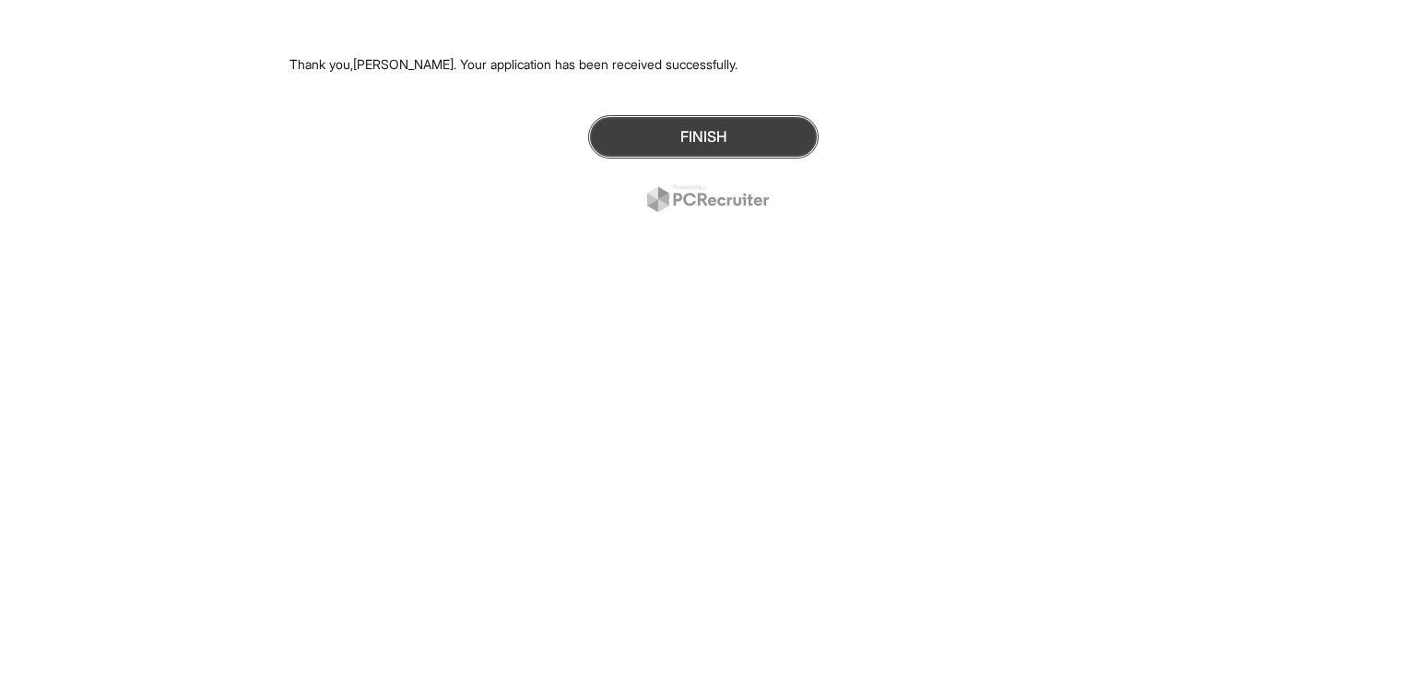
click at [640, 138] on button "Finish" at bounding box center [703, 136] width 231 height 43
